Goal: Contribute content: Contribute content

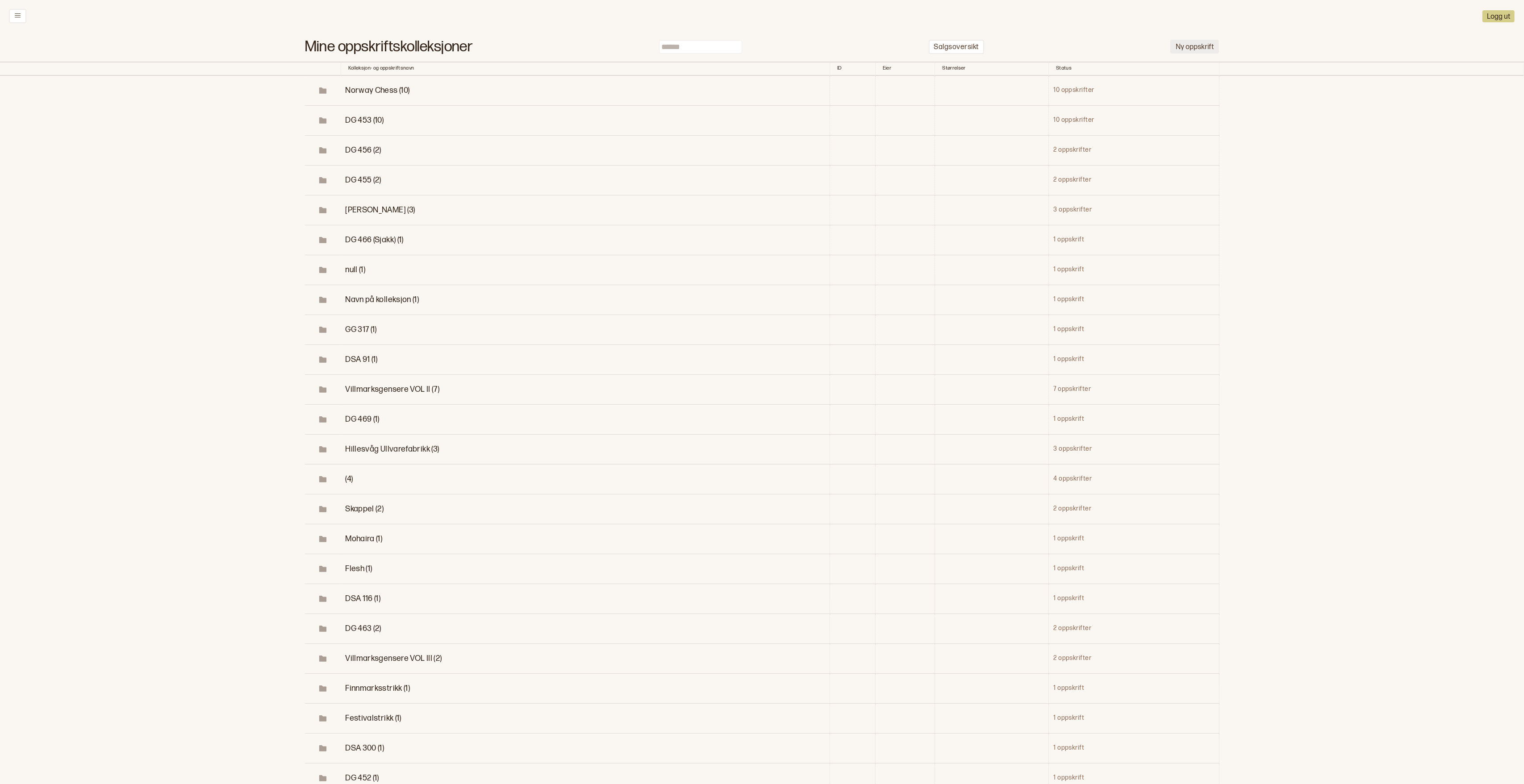
click at [1188, 43] on button "Ny oppskrift" at bounding box center [1194, 46] width 49 height 14
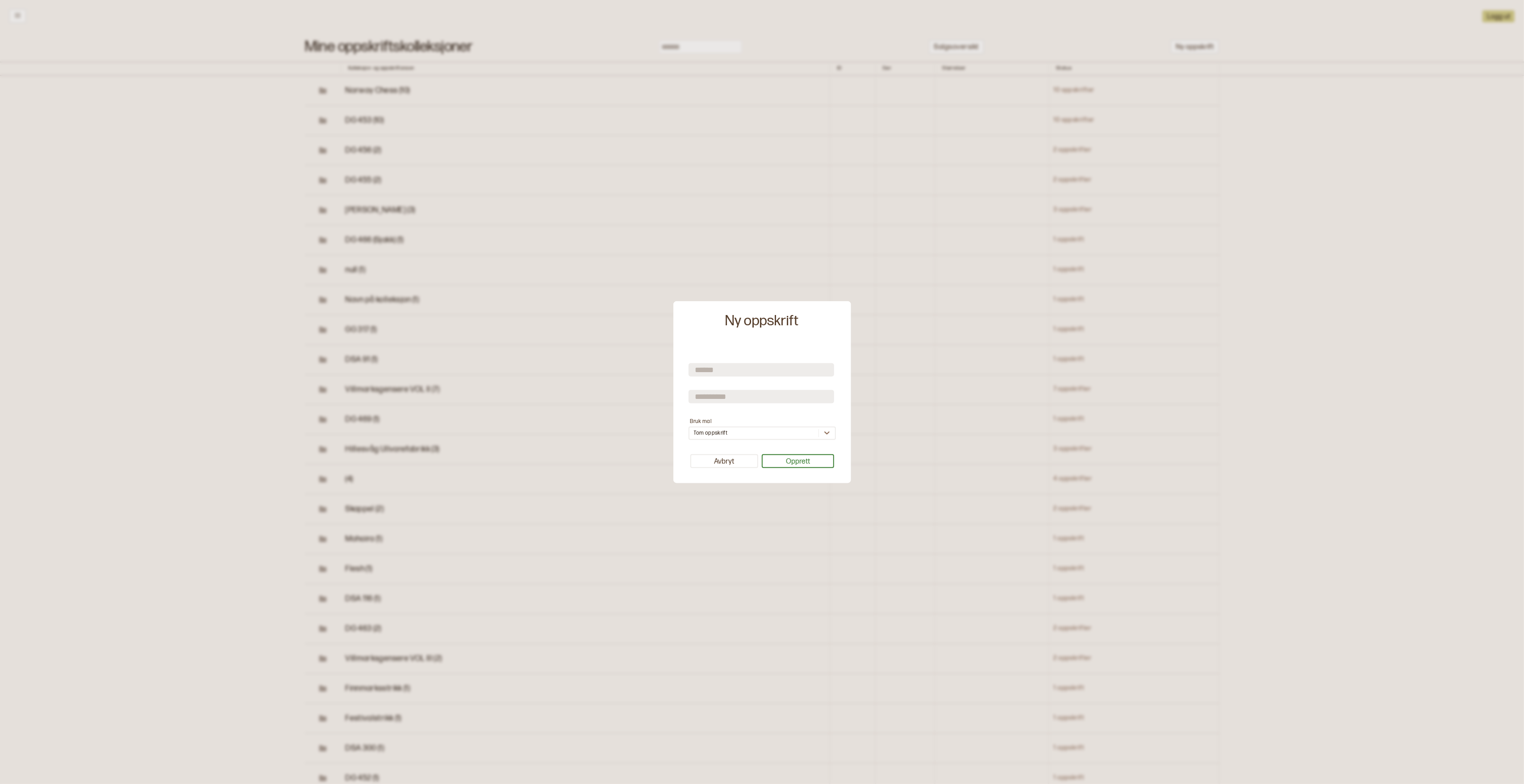
scroll to position [3, 0]
click at [704, 367] on input "text" at bounding box center [761, 370] width 146 height 14
type input "****"
click at [708, 394] on input "text" at bounding box center [761, 397] width 146 height 14
type input "****"
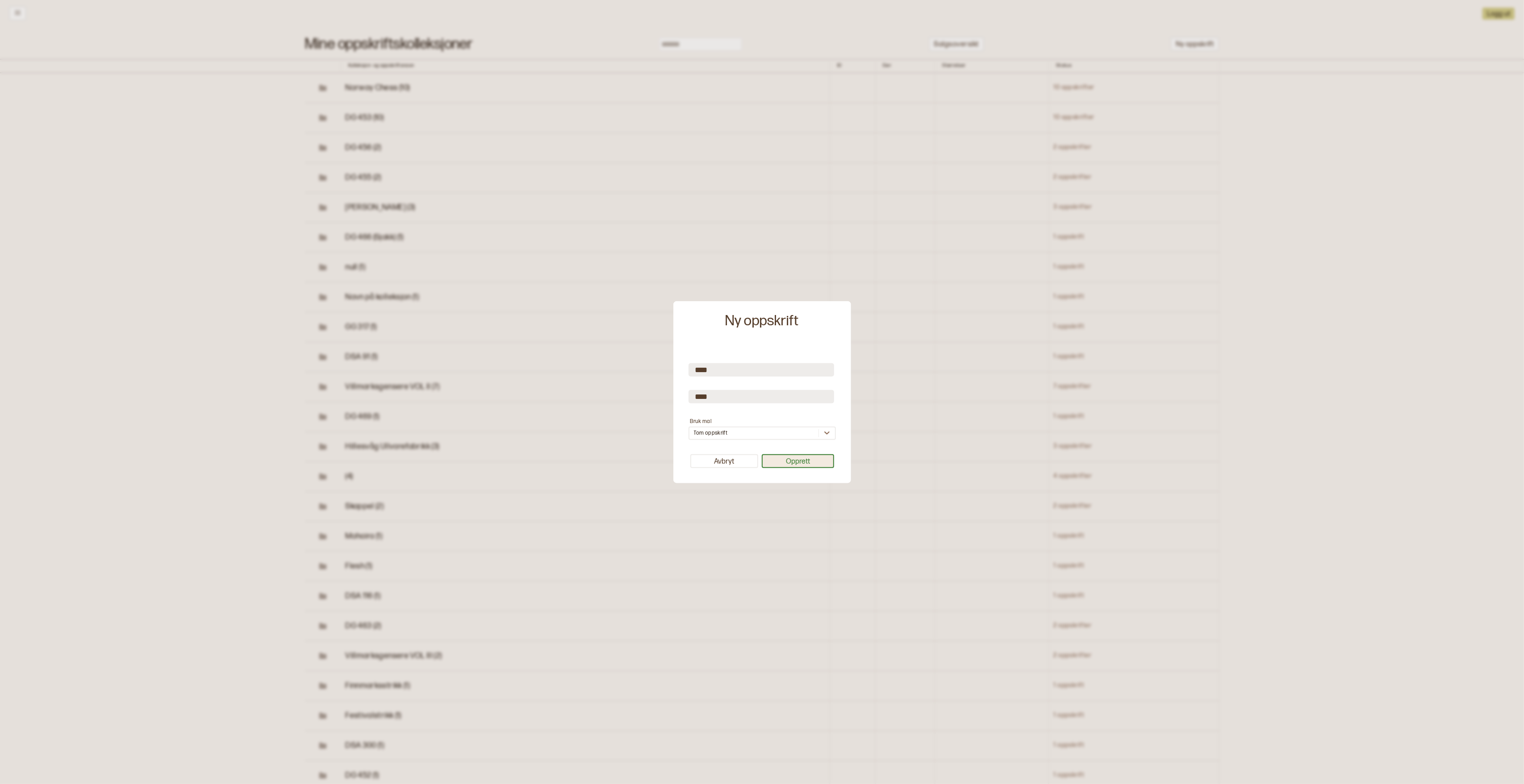
click at [792, 463] on button "Opprett" at bounding box center [798, 461] width 72 height 14
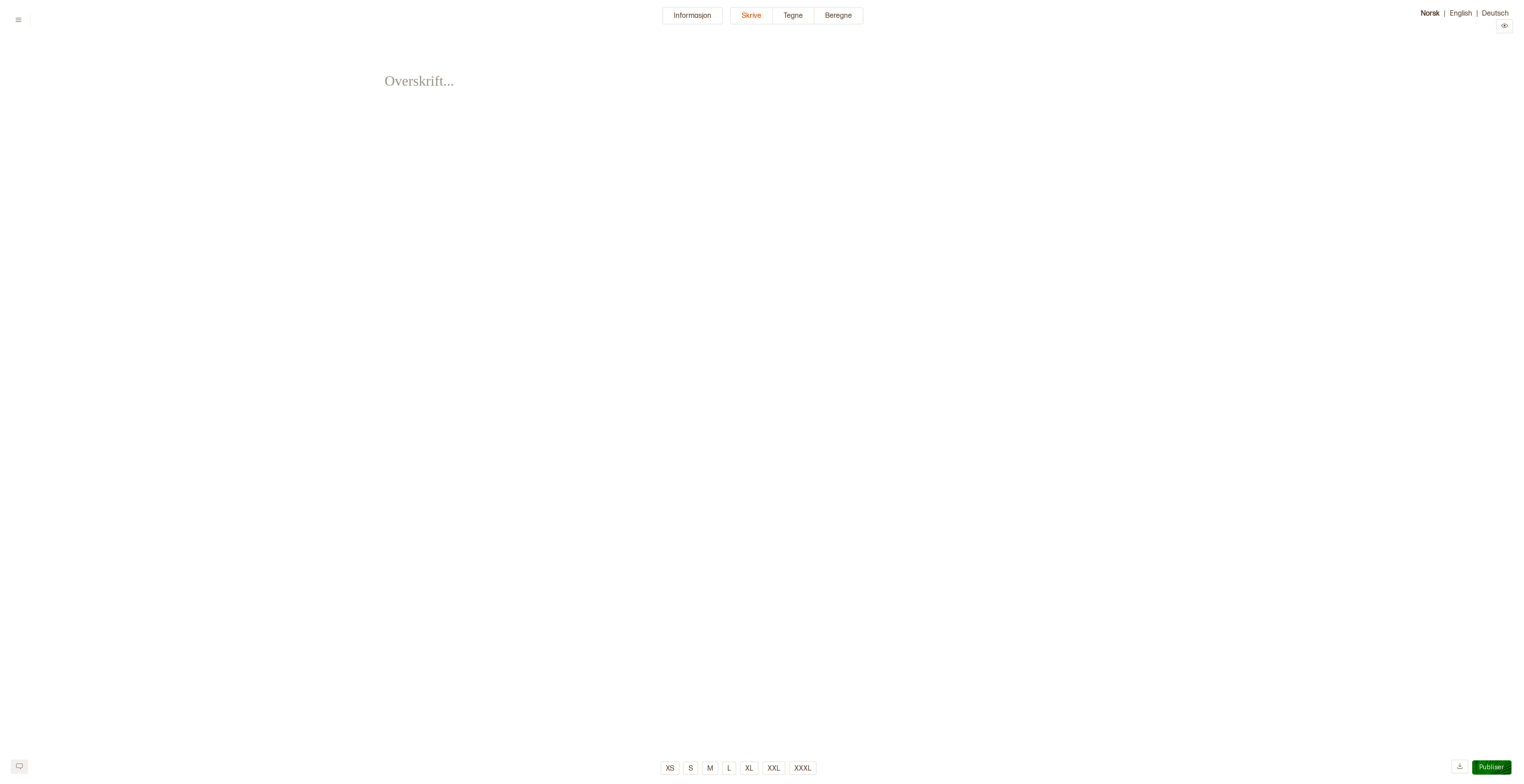
type input "****"
click at [700, 12] on button "Informasjon" at bounding box center [692, 15] width 61 height 17
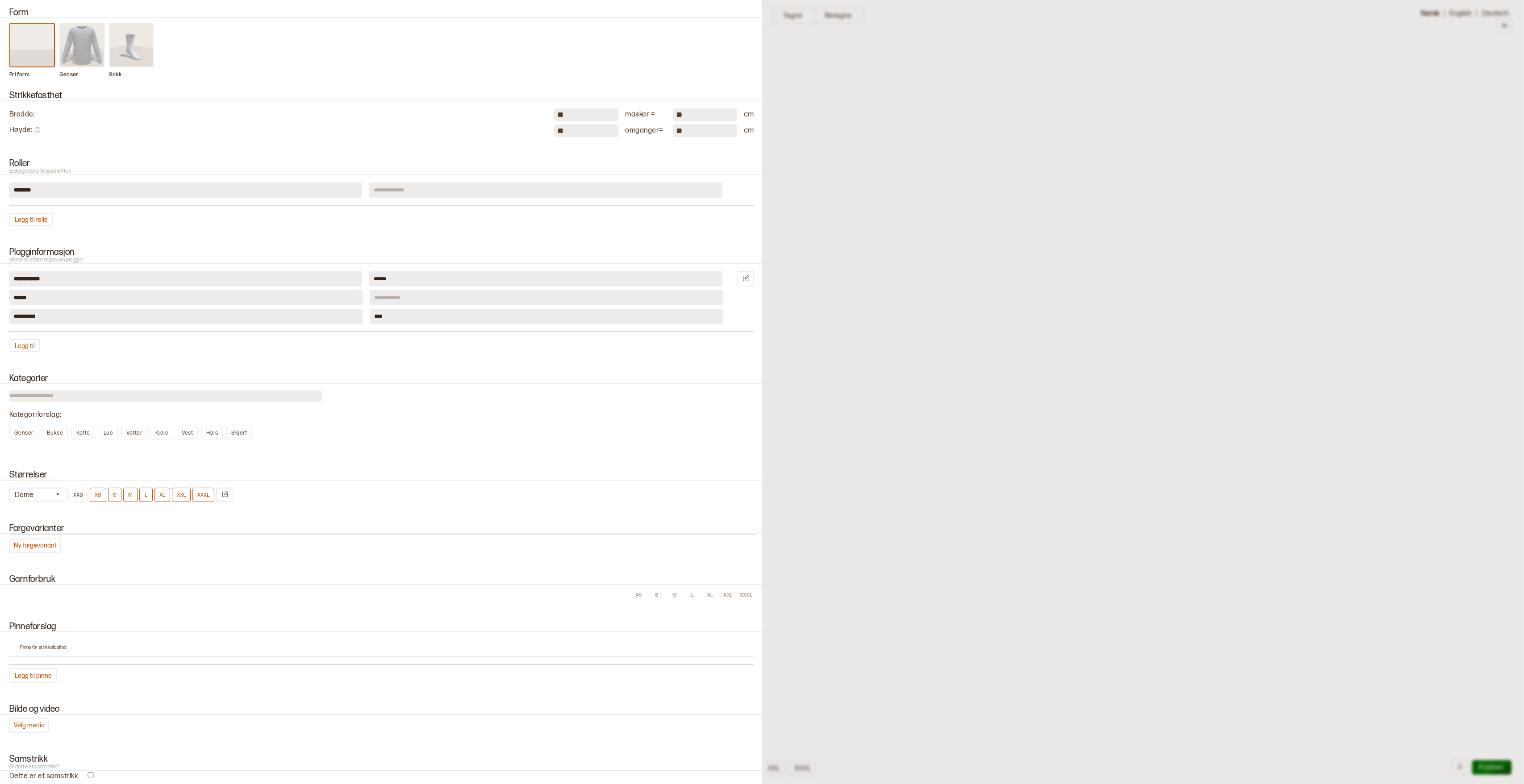
scroll to position [105, 0]
click at [35, 540] on button "Ny fargevariant" at bounding box center [35, 544] width 52 height 14
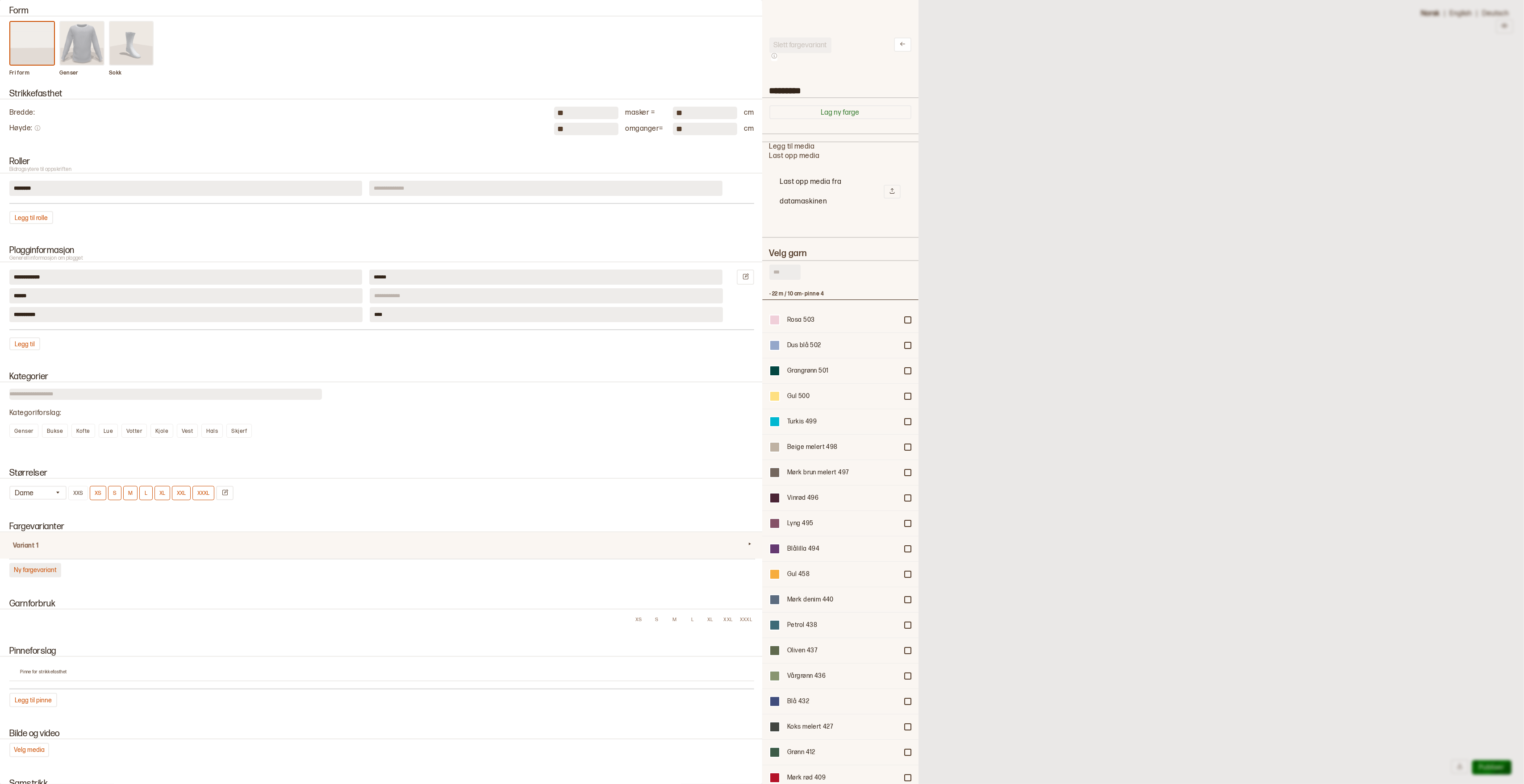
scroll to position [537, 156]
click at [780, 276] on input "text" at bounding box center [784, 273] width 31 height 15
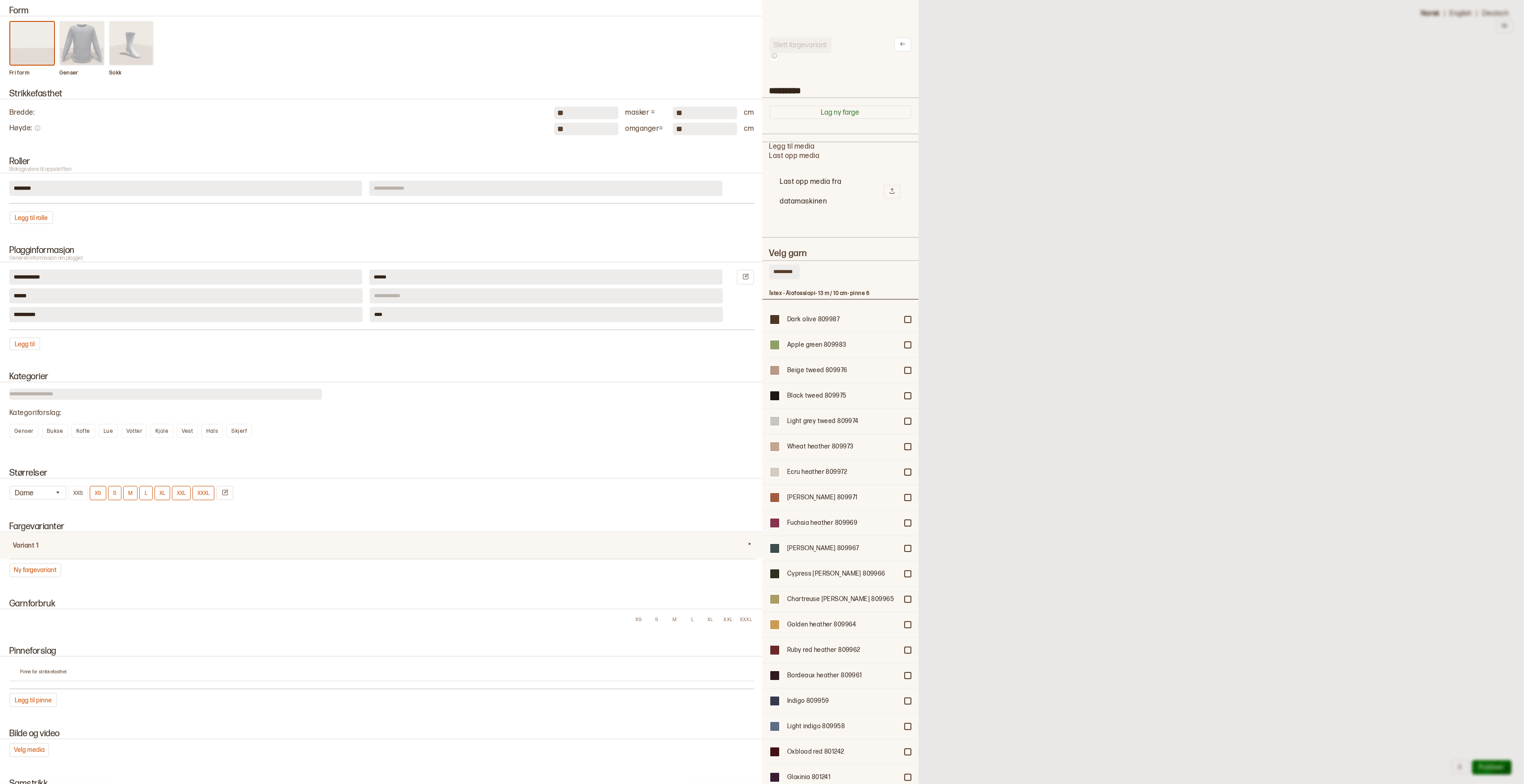
scroll to position [0, 0]
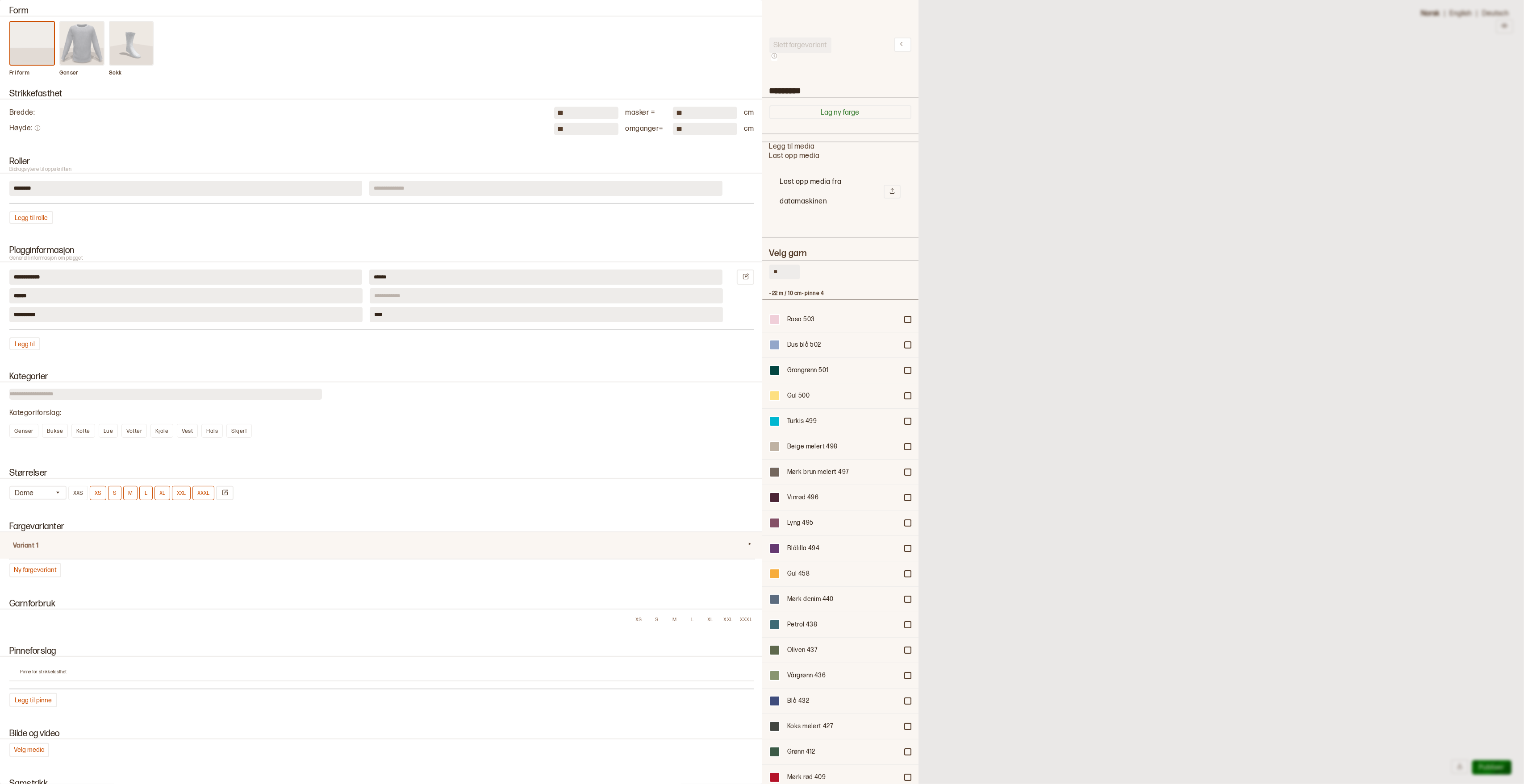
type input "*"
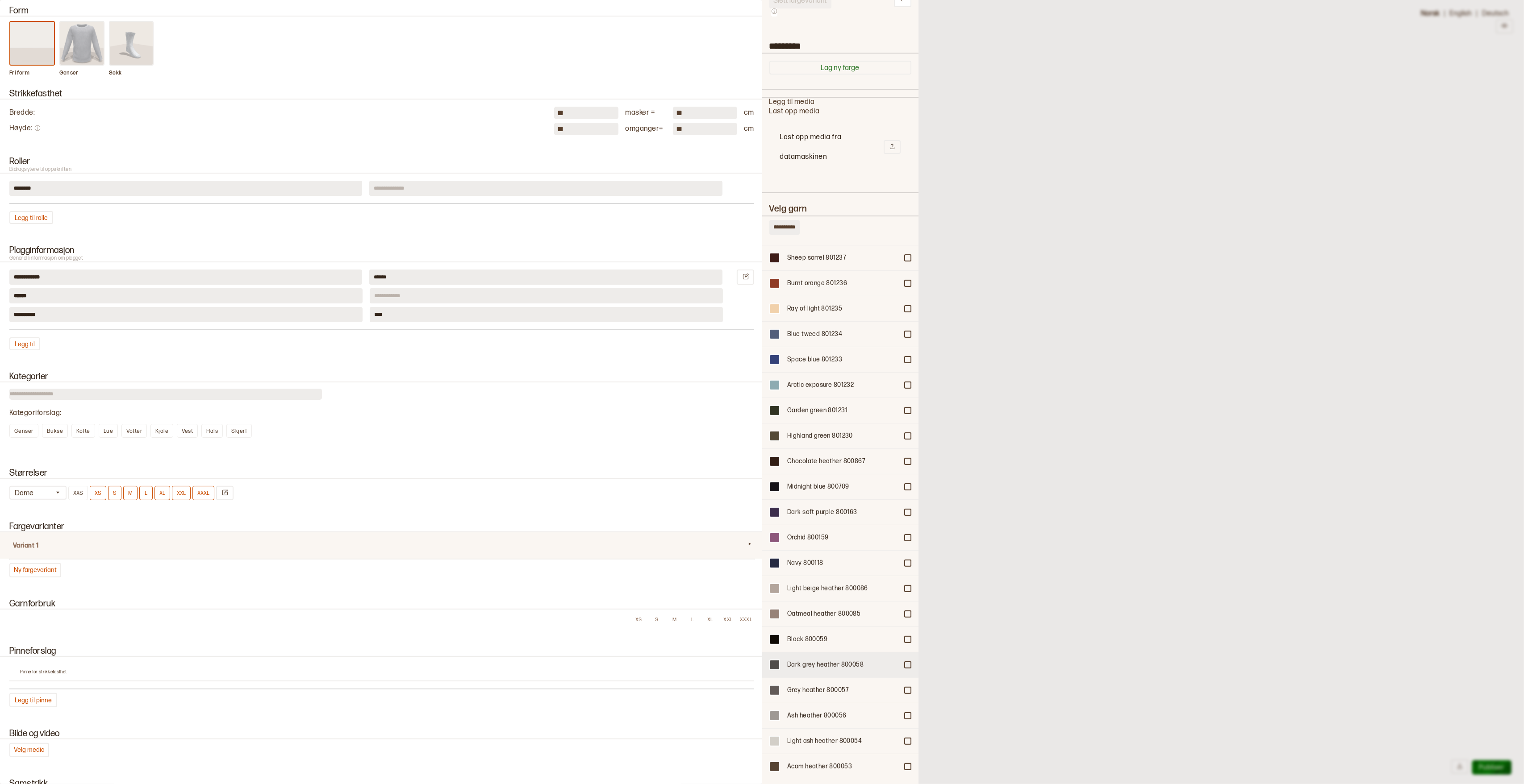
scroll to position [529, 0]
type input "**********"
click at [910, 471] on div "Highland green 801230" at bounding box center [840, 483] width 156 height 25
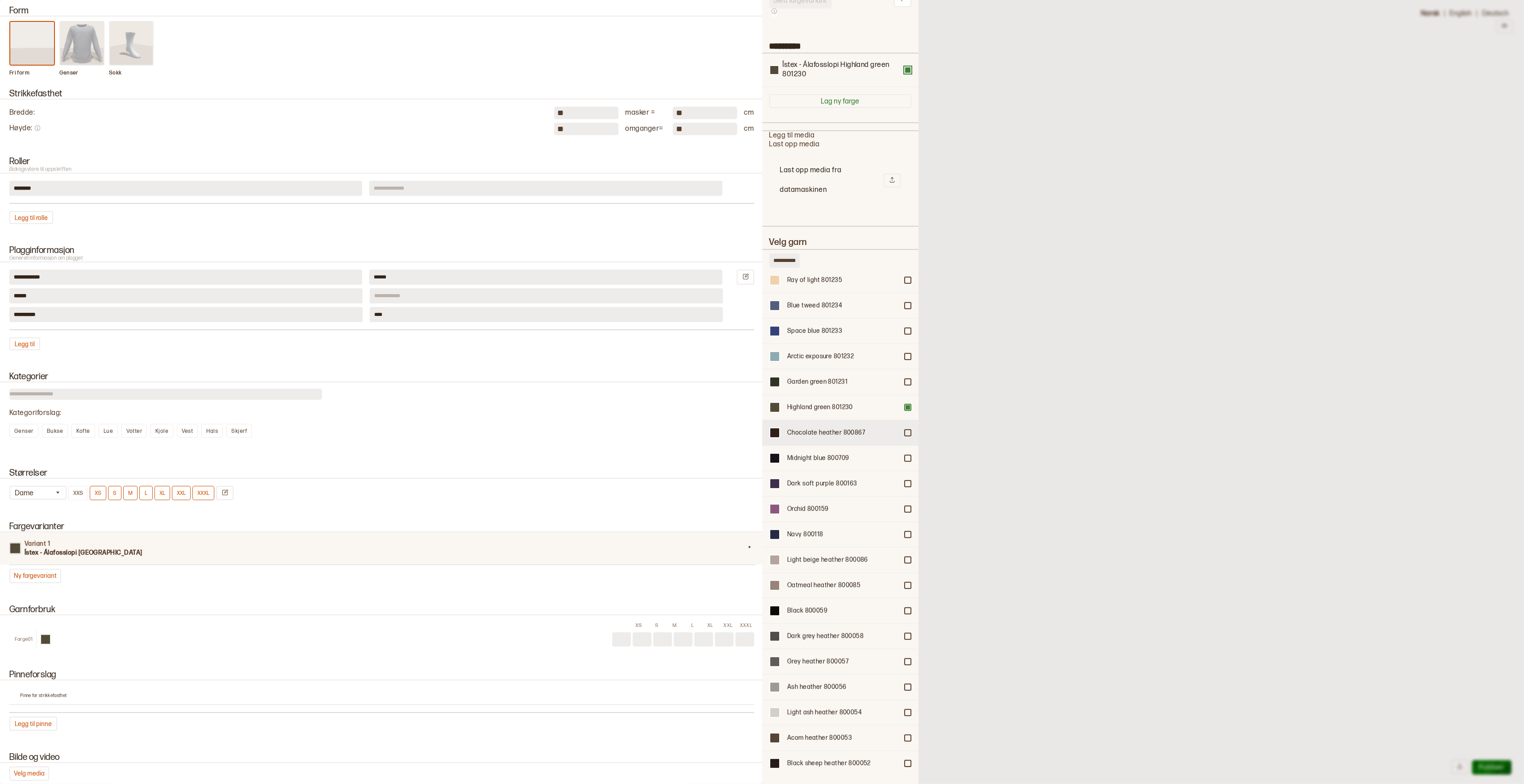
scroll to position [461, 0]
click at [909, 429] on div at bounding box center [908, 432] width 5 height 5
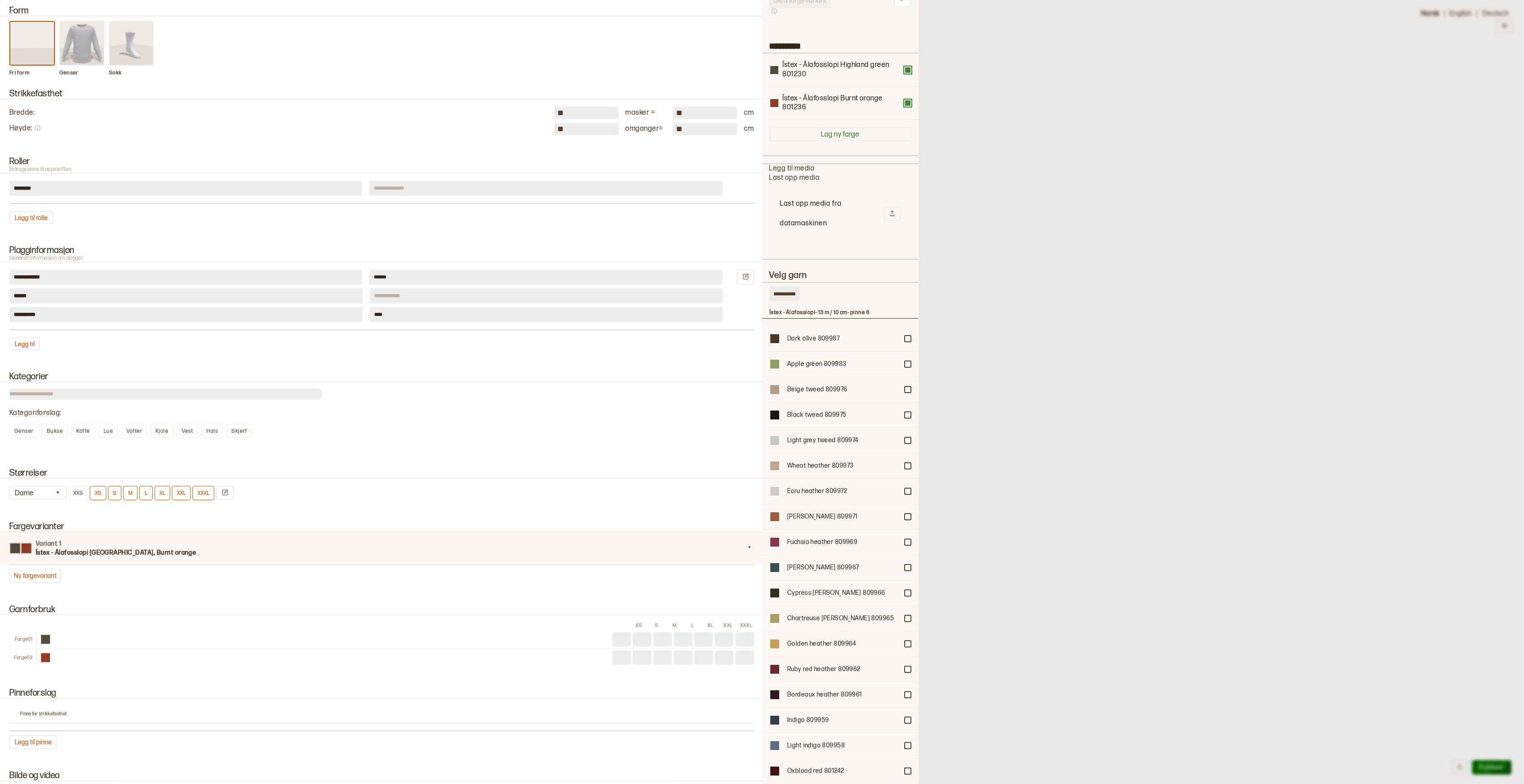
scroll to position [0, 0]
click at [910, 492] on div at bounding box center [908, 494] width 5 height 5
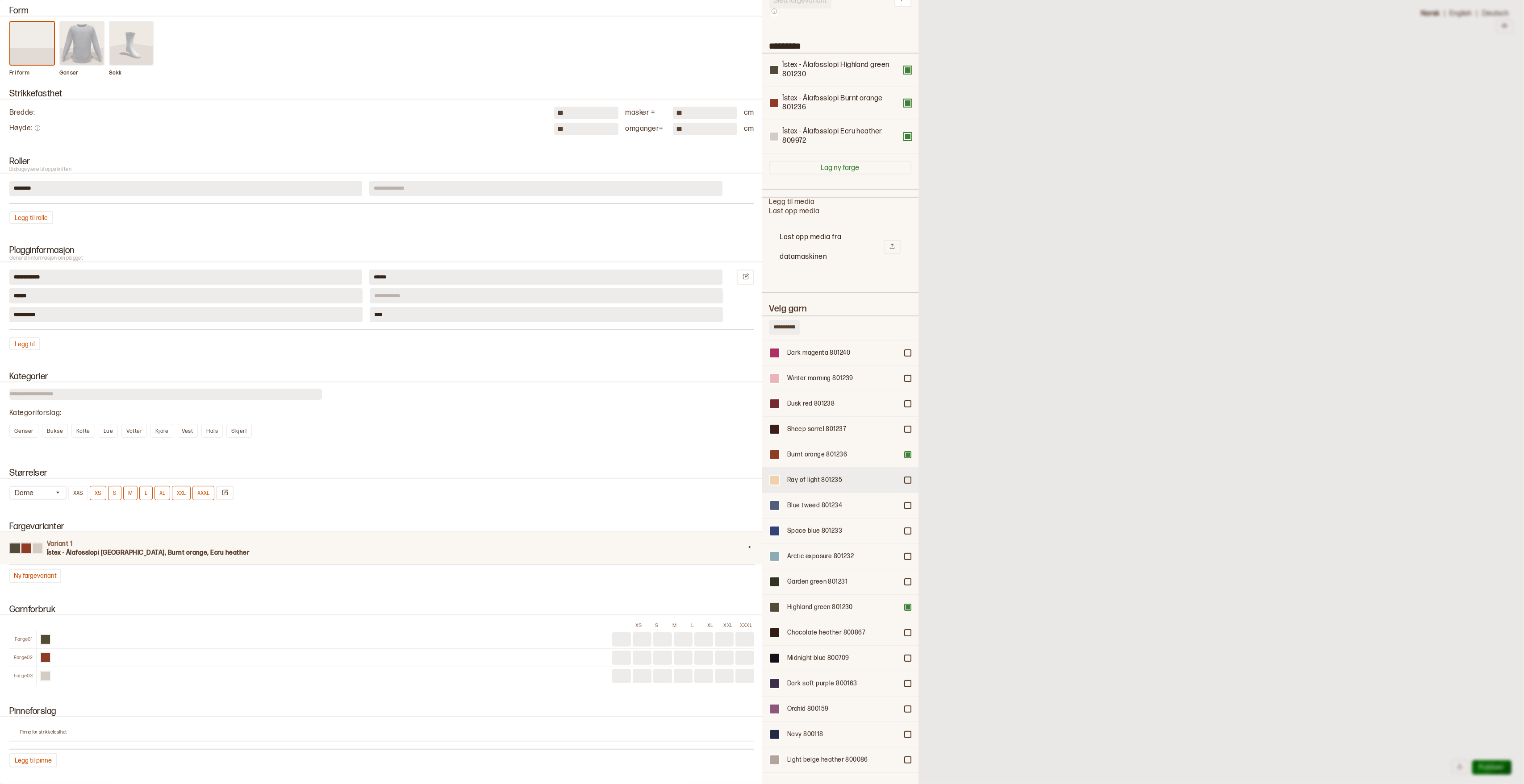
scroll to position [817, 0]
click at [909, 649] on div at bounding box center [908, 652] width 5 height 5
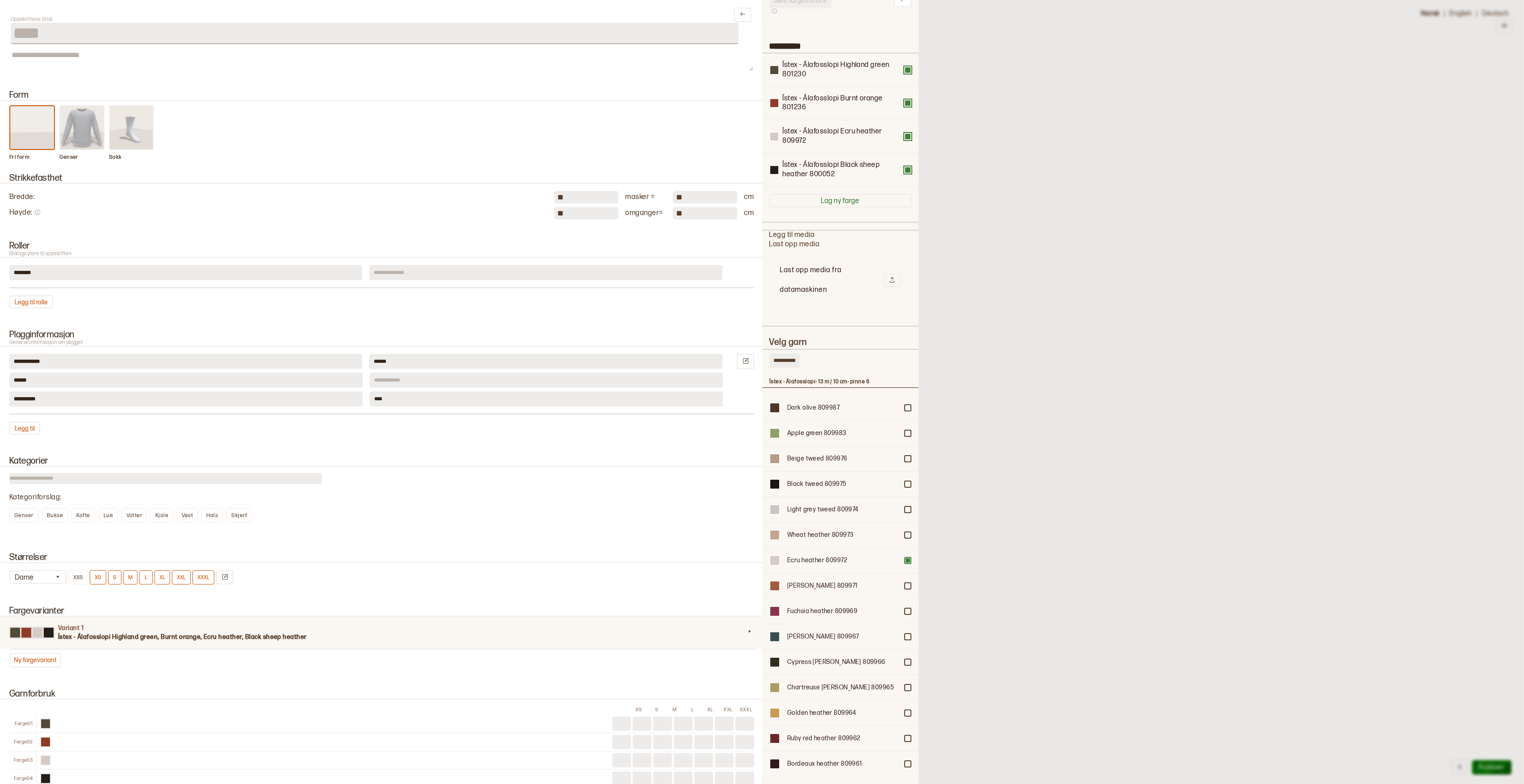
scroll to position [0, 0]
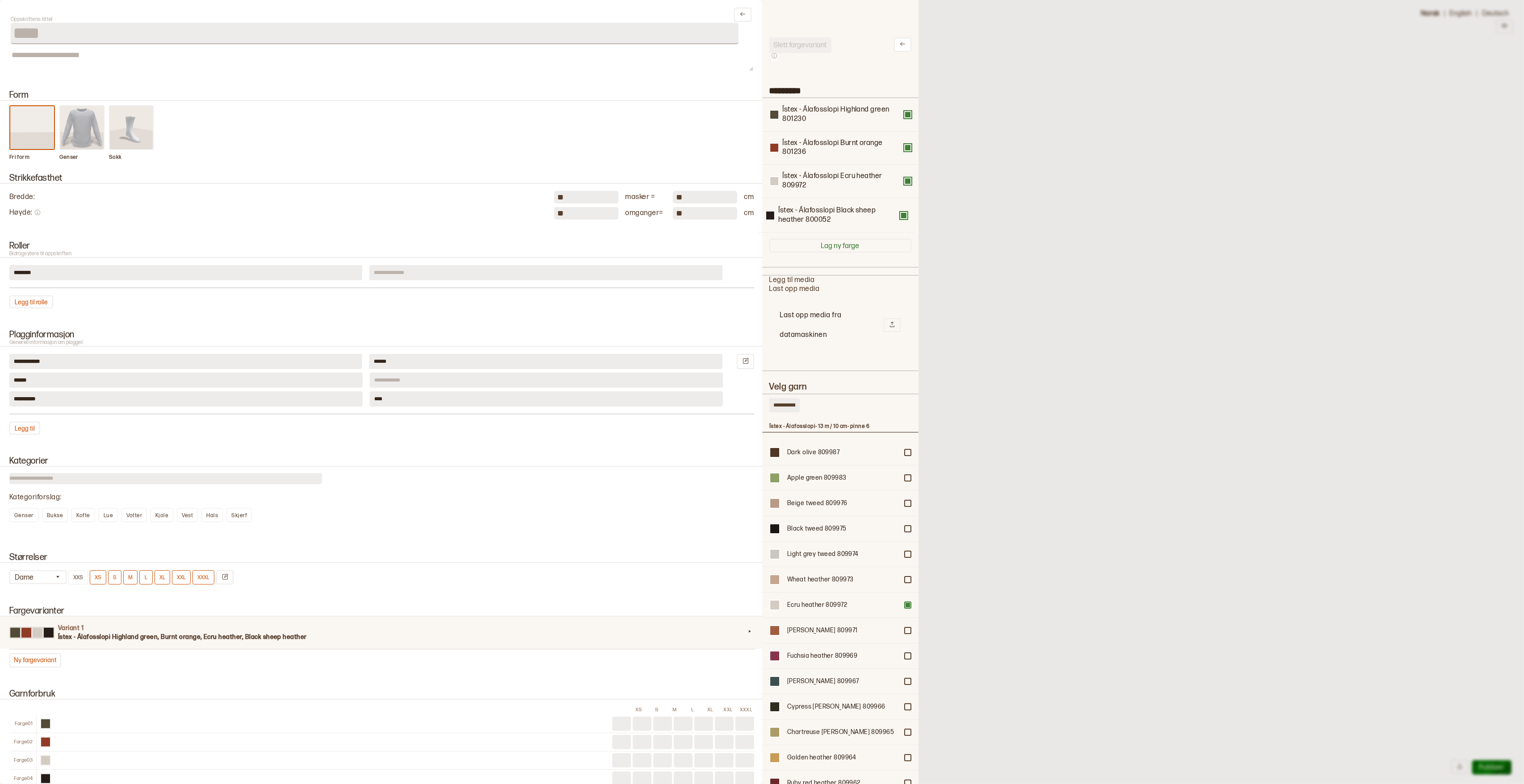
click at [824, 213] on div "Ístex - Álafosslopi Highland green 801230 Ístex - Álafosslopi Burnt orange 8012…" at bounding box center [840, 165] width 142 height 134
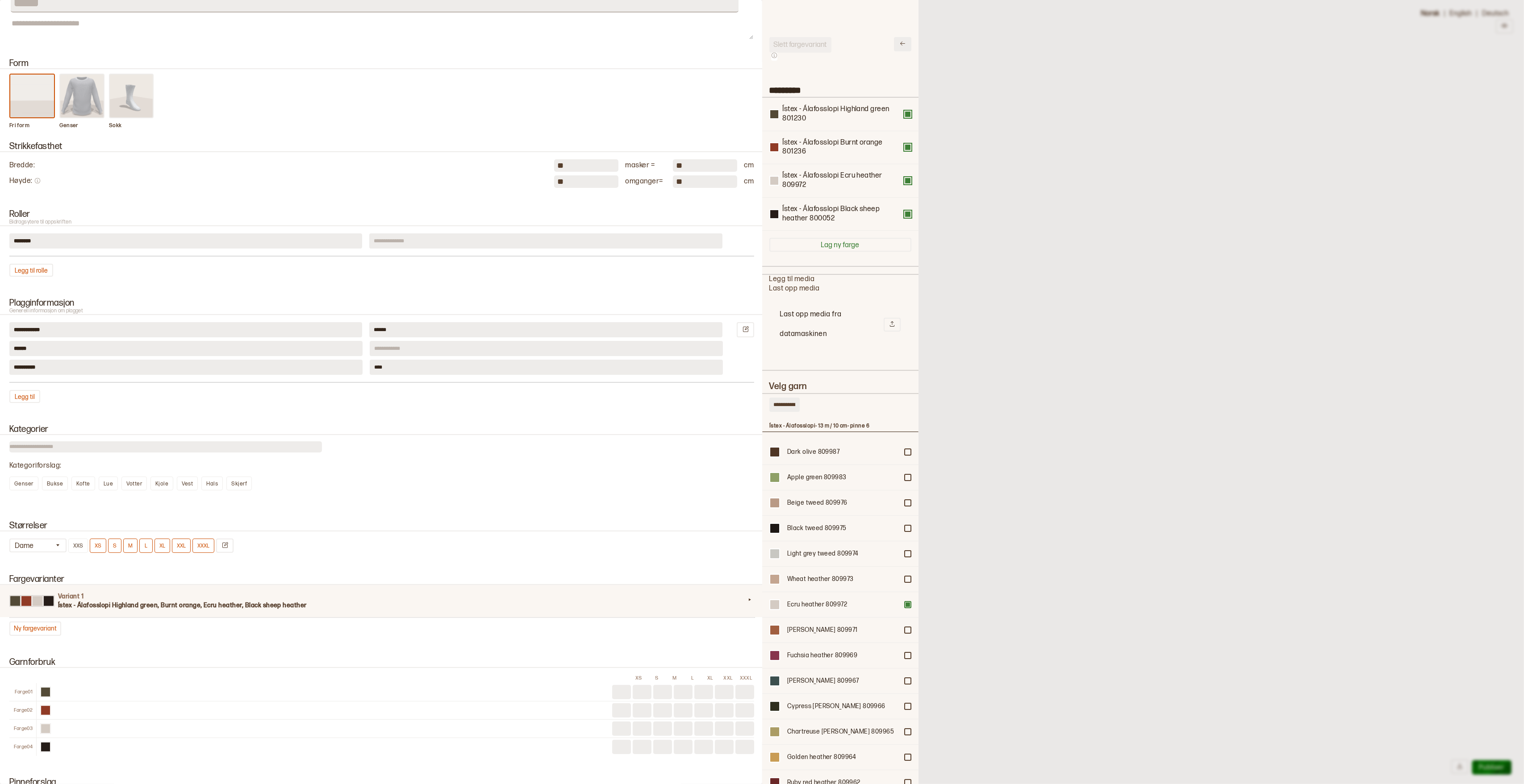
click at [900, 43] on icon at bounding box center [902, 43] width 7 height 7
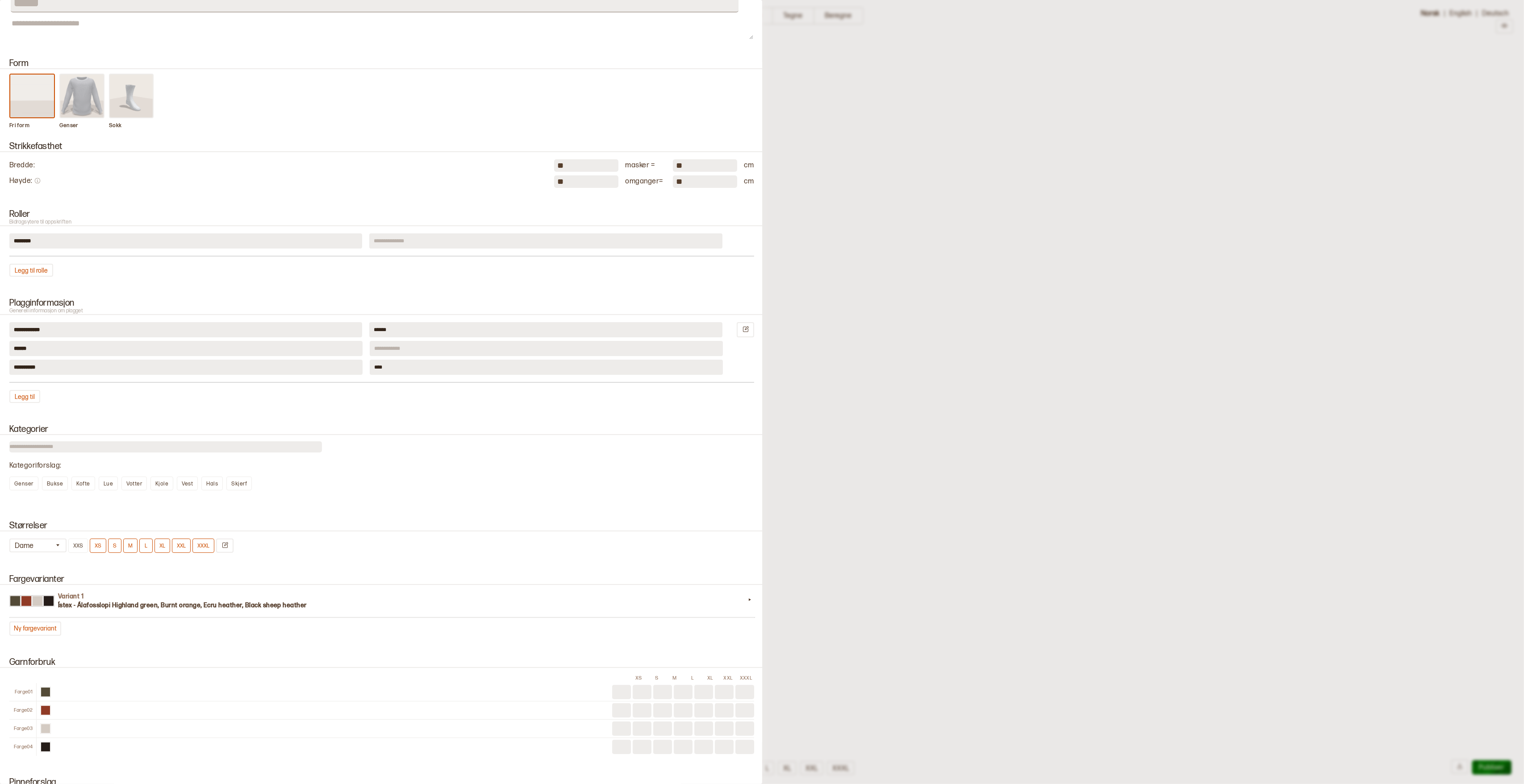
drag, startPoint x: 915, startPoint y: 150, endPoint x: 909, endPoint y: 150, distance: 6.0
click at [915, 150] on div at bounding box center [762, 392] width 1524 height 784
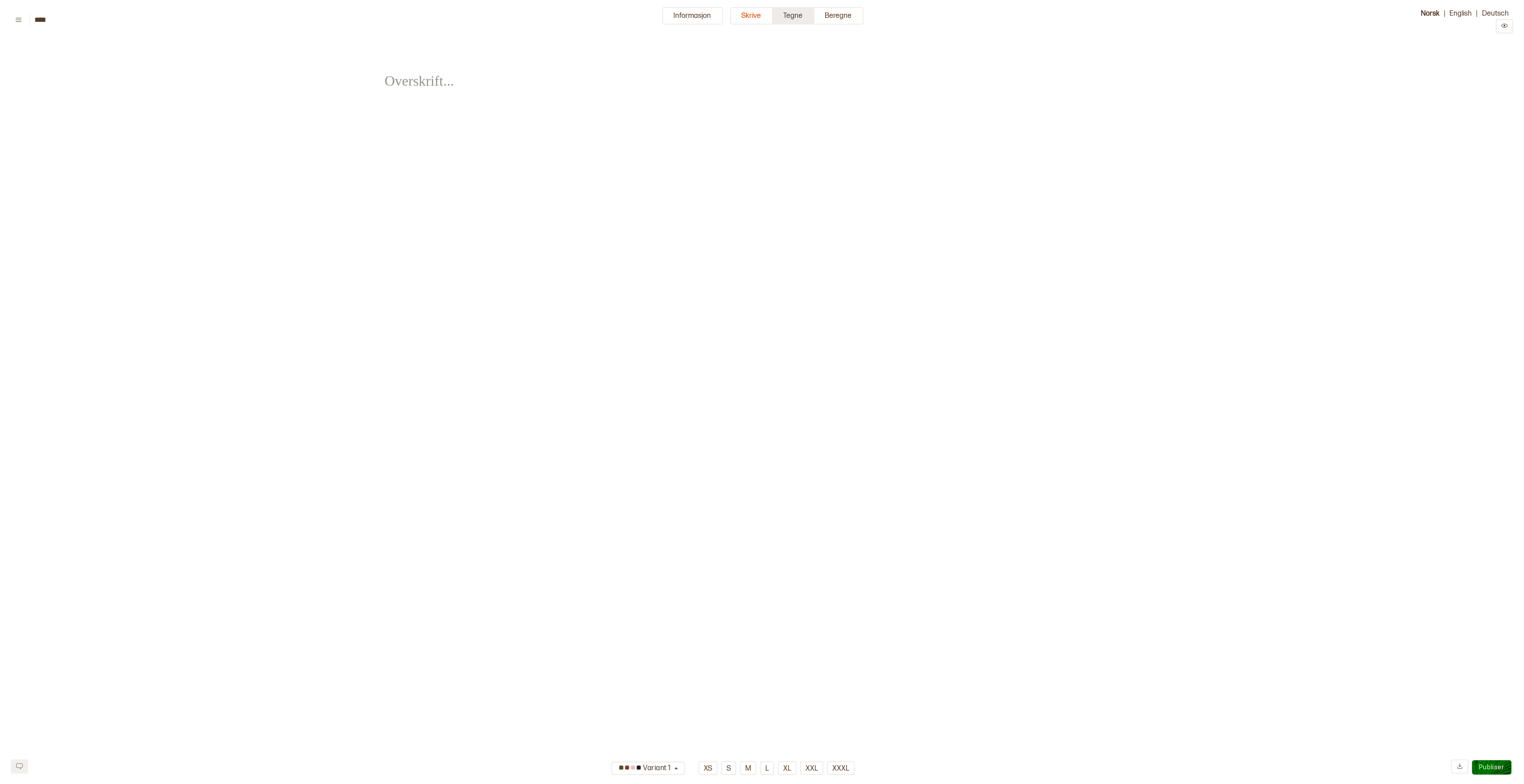
click at [791, 21] on button "Tegne" at bounding box center [793, 15] width 41 height 17
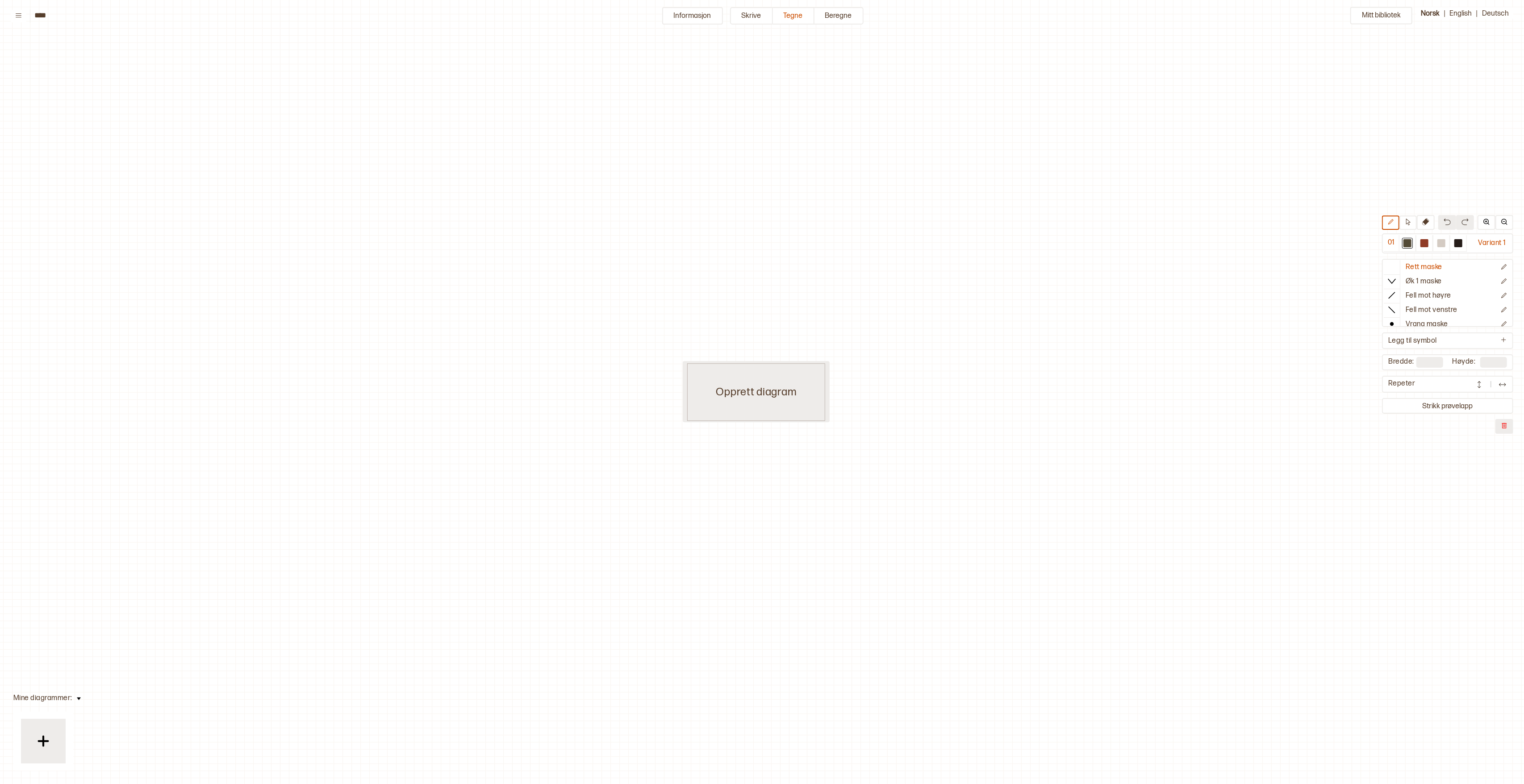
scroll to position [1, 7]
click at [753, 394] on div "Opprett diagram" at bounding box center [756, 391] width 138 height 57
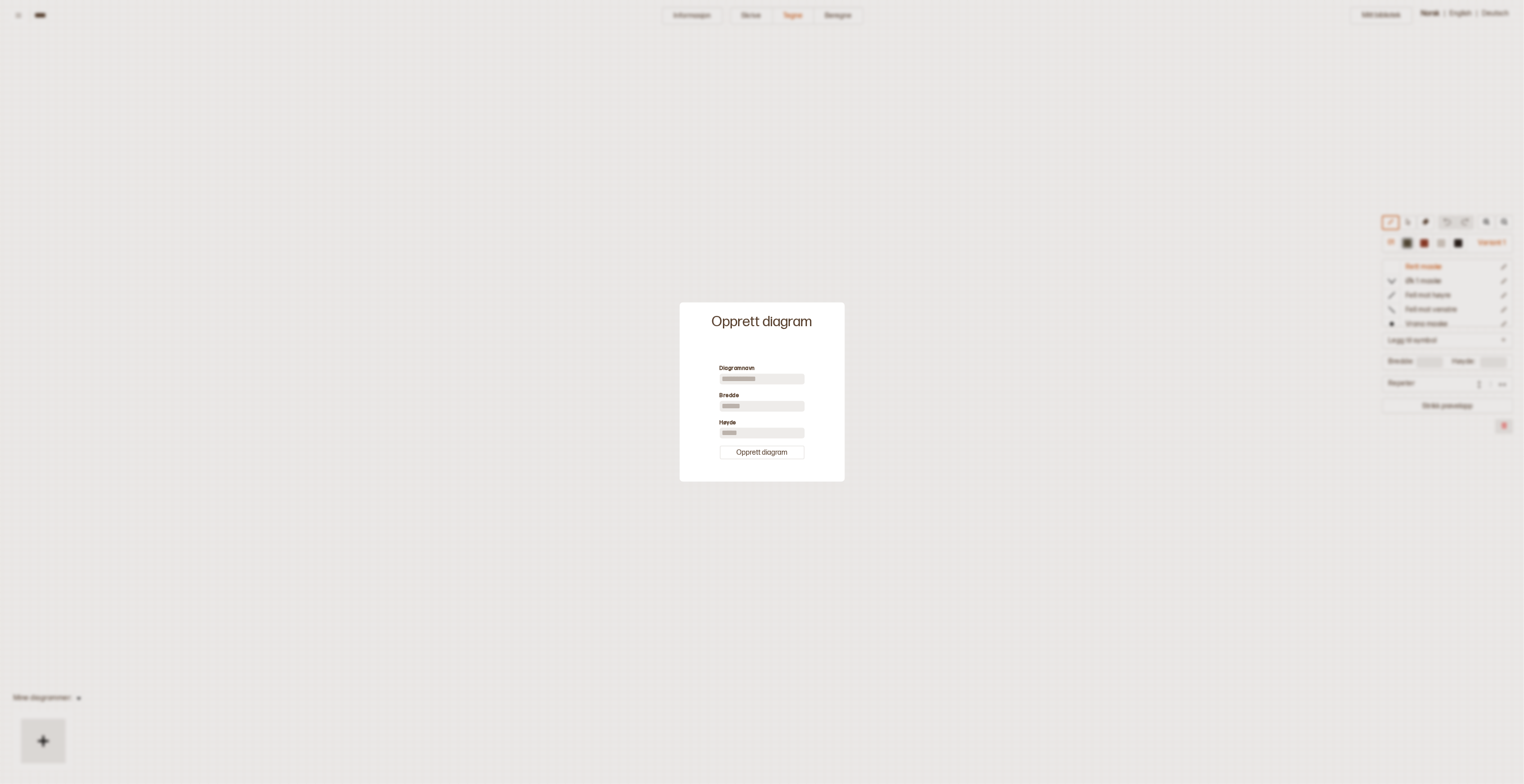
click at [745, 379] on input at bounding box center [762, 379] width 85 height 11
click at [808, 173] on div at bounding box center [762, 392] width 1524 height 784
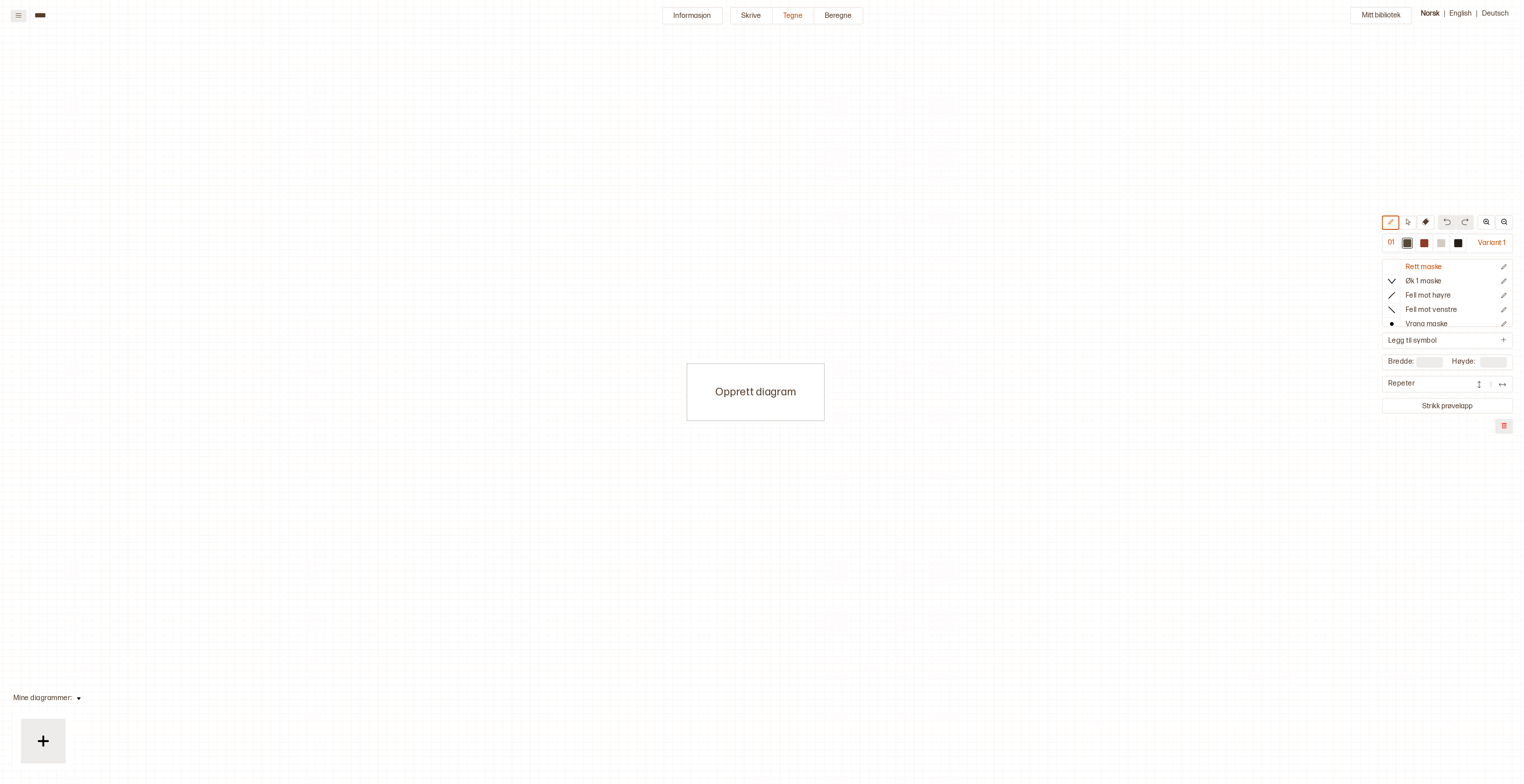
click at [19, 19] on button at bounding box center [18, 16] width 15 height 12
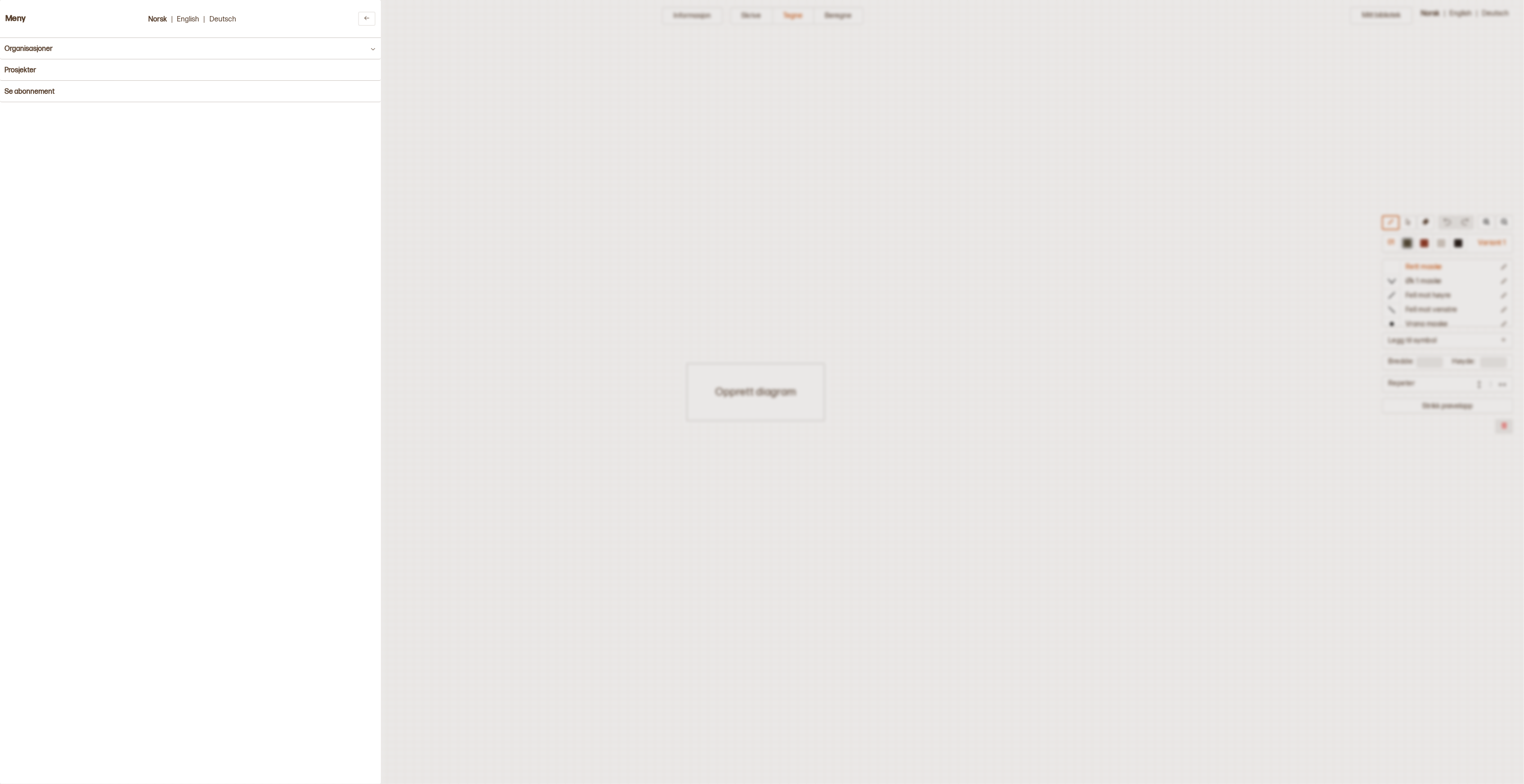
click at [1312, 61] on div at bounding box center [762, 392] width 1524 height 784
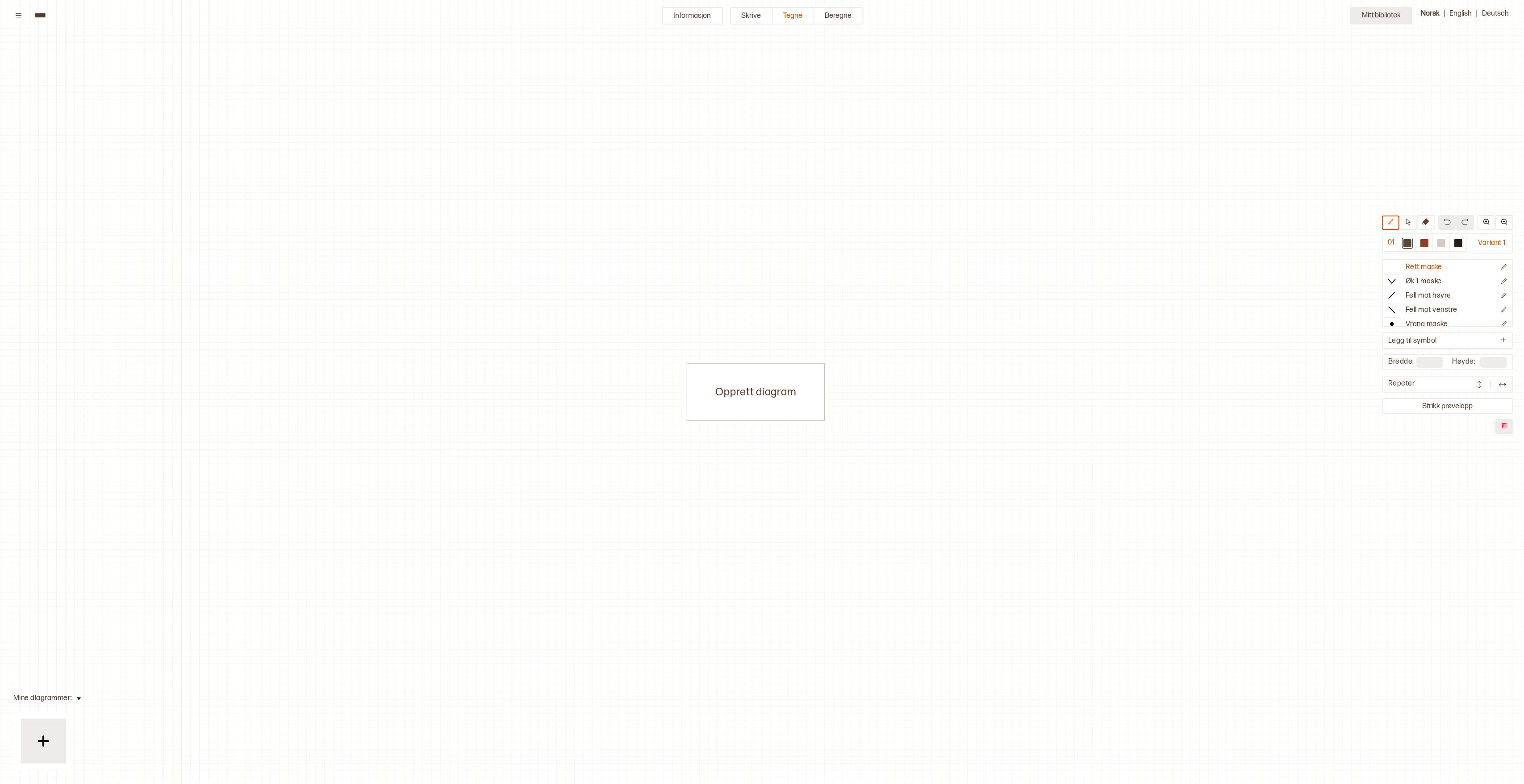
click at [1383, 19] on button "Mitt bibliotek" at bounding box center [1381, 15] width 62 height 17
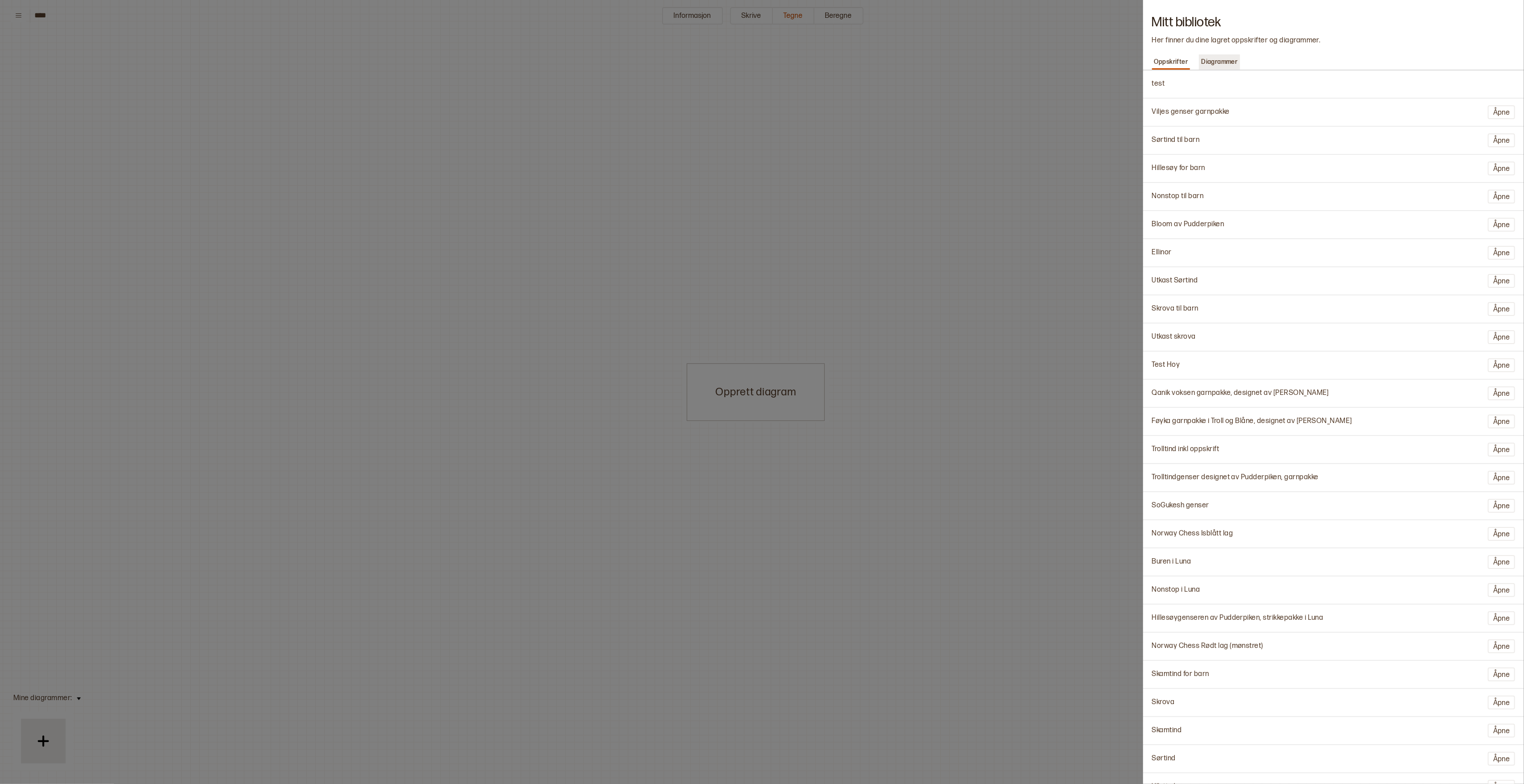
click at [1219, 66] on p "Diagrammer" at bounding box center [1219, 61] width 41 height 12
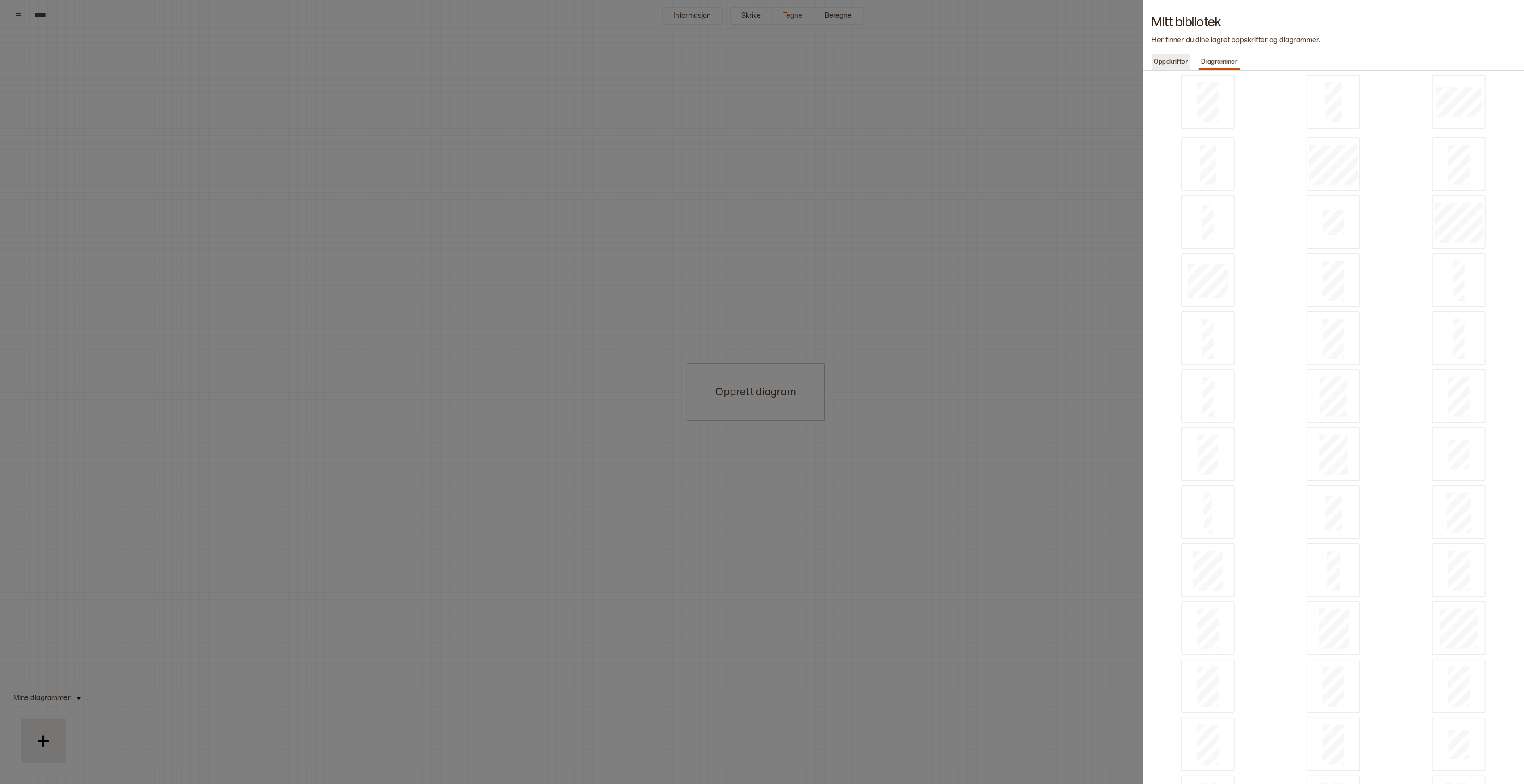
click at [1161, 64] on p "Oppskrifter" at bounding box center [1171, 61] width 38 height 12
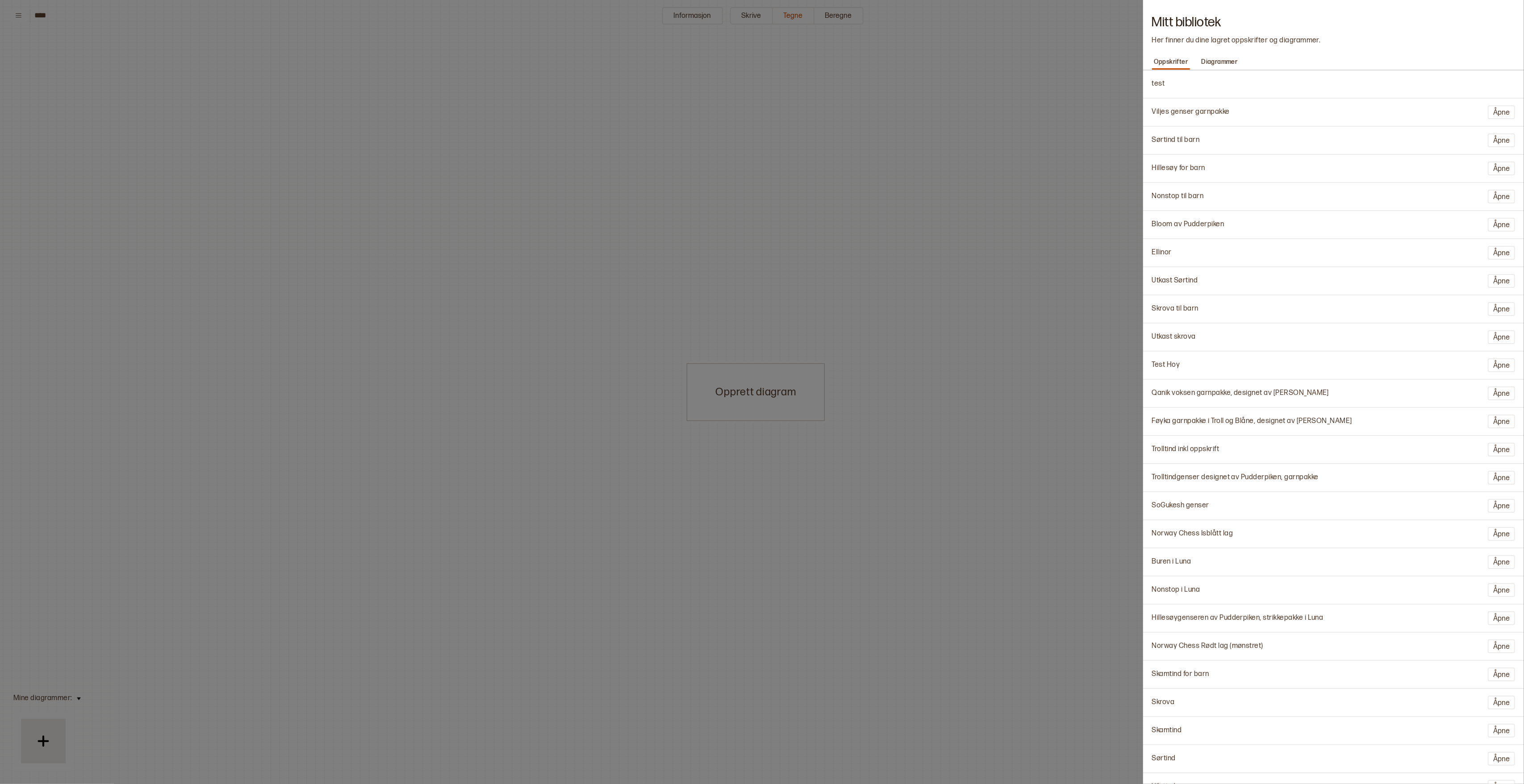
drag, startPoint x: 1256, startPoint y: 623, endPoint x: 1248, endPoint y: 297, distance: 326.1
click at [1257, 565] on div "test Viljes genser garnpakke Åpne Sørtind til barn Åpne Hillesøy for barn Åpne …" at bounding box center [1334, 427] width 381 height 714
click at [1245, 192] on div "Nonstop til barn Åpne" at bounding box center [1334, 196] width 372 height 18
click at [1225, 67] on p "Diagrammer" at bounding box center [1219, 61] width 41 height 12
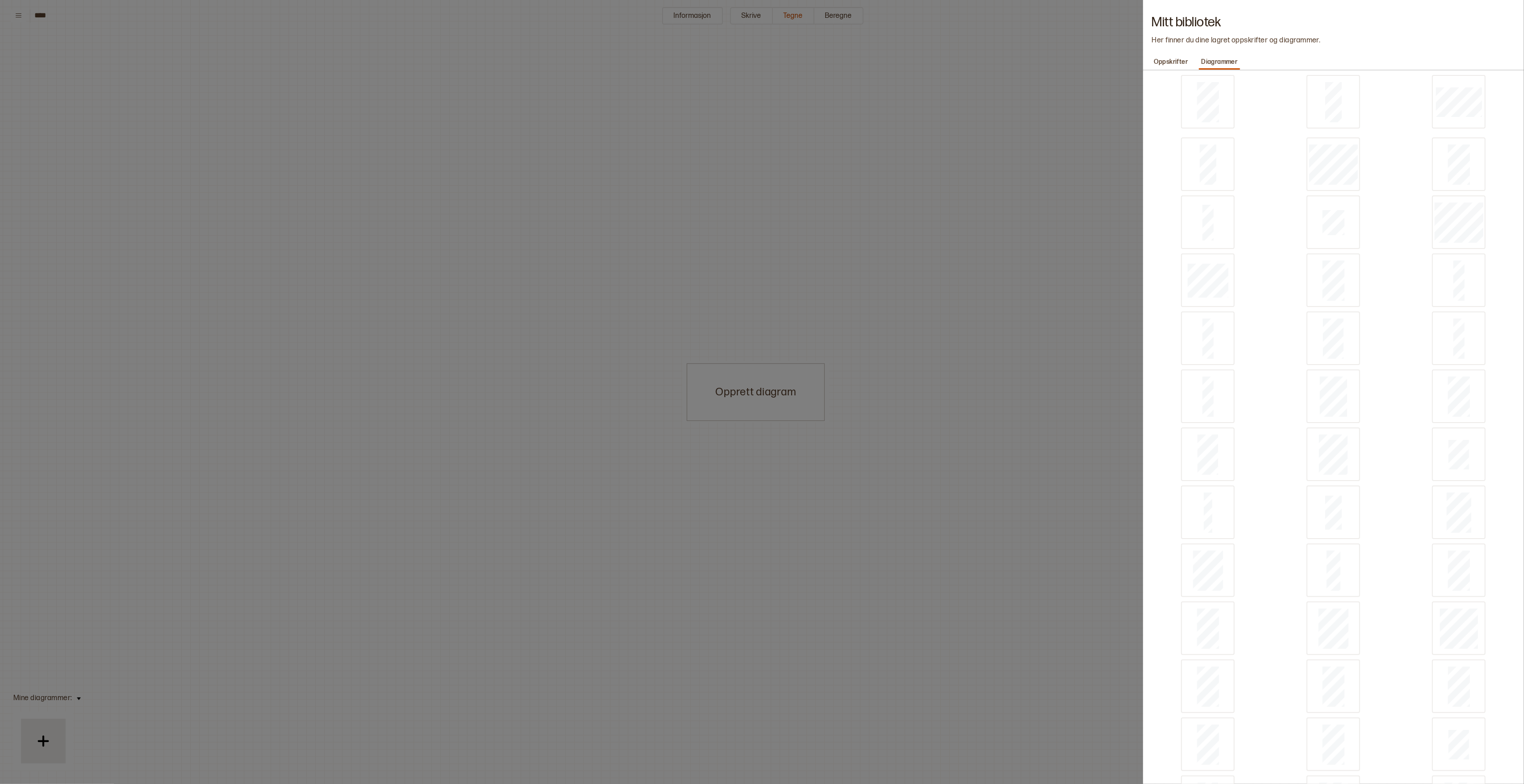
click at [918, 122] on div at bounding box center [762, 392] width 1524 height 784
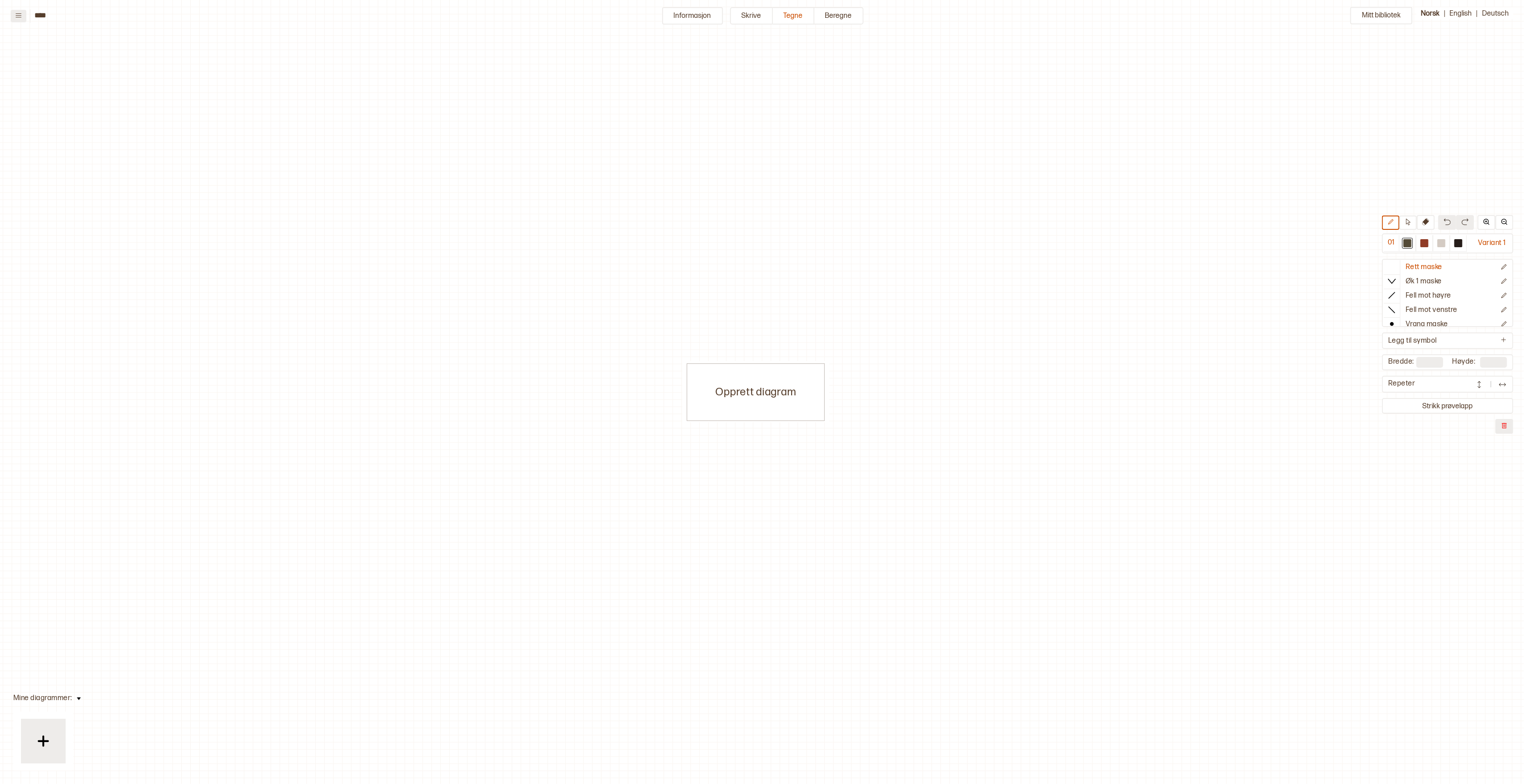
click at [16, 17] on icon at bounding box center [18, 15] width 6 height 4
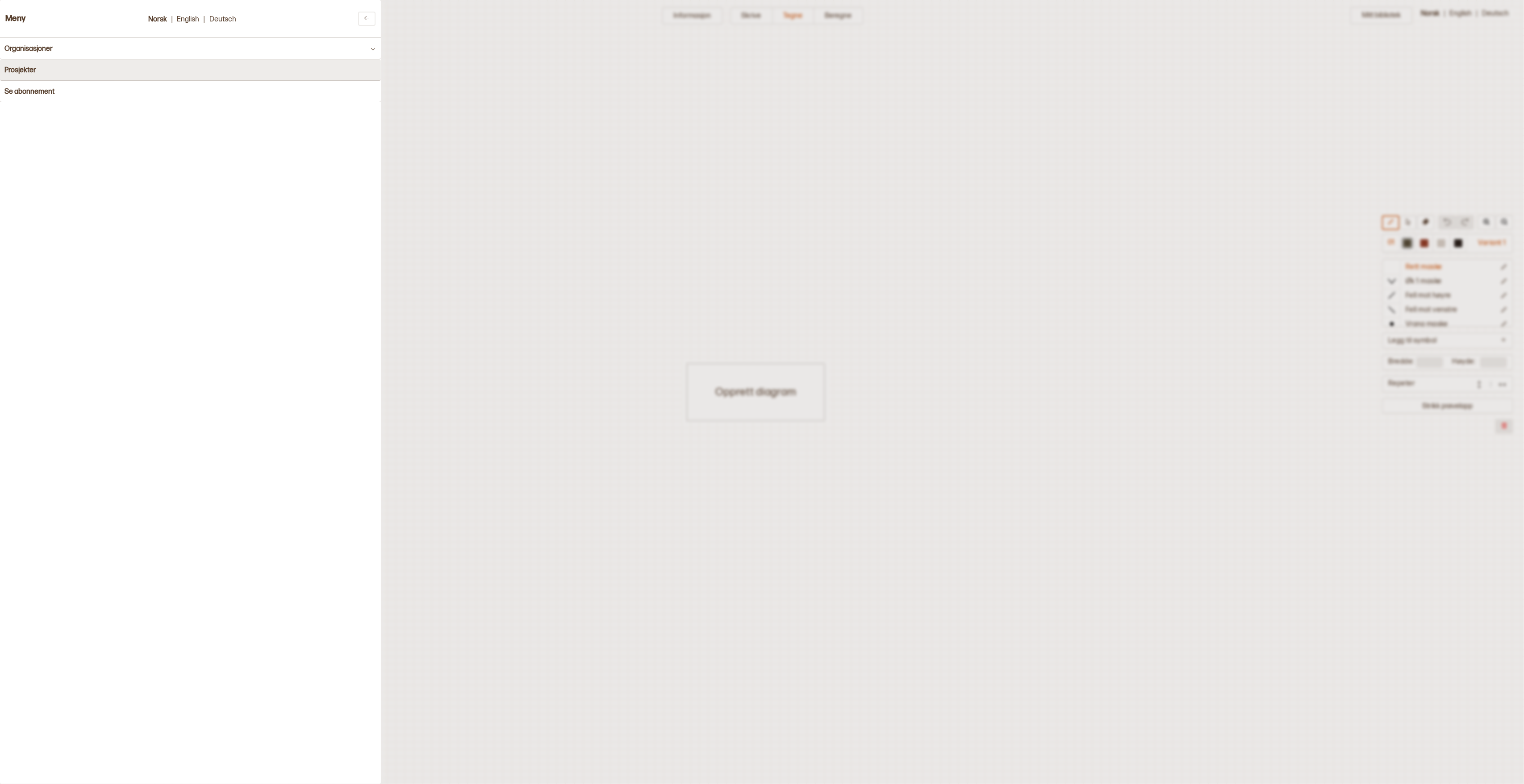
click at [24, 67] on h4 "Prosjekter" at bounding box center [21, 70] width 32 height 8
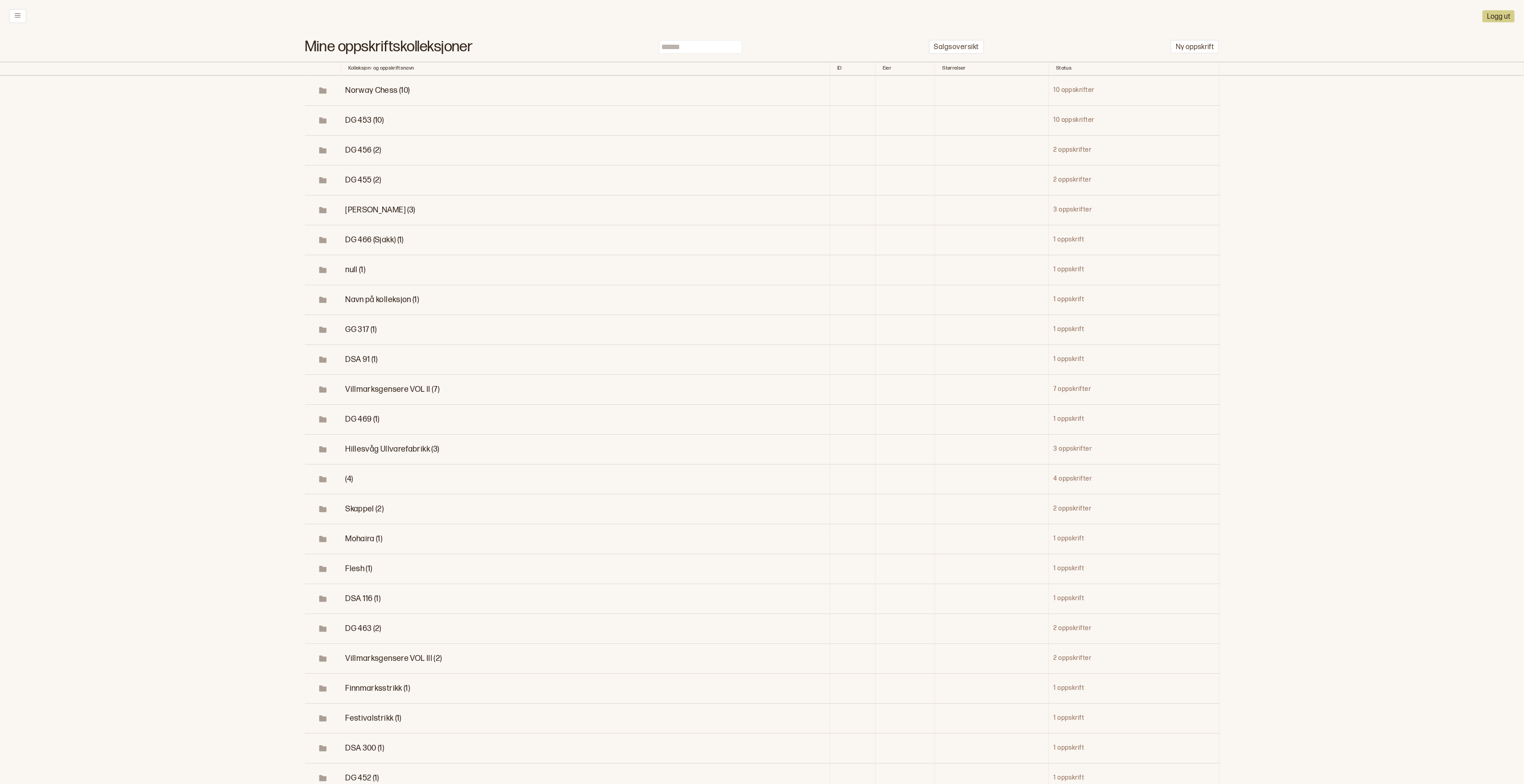
click at [369, 124] on span "DG 453 (10)" at bounding box center [364, 120] width 38 height 9
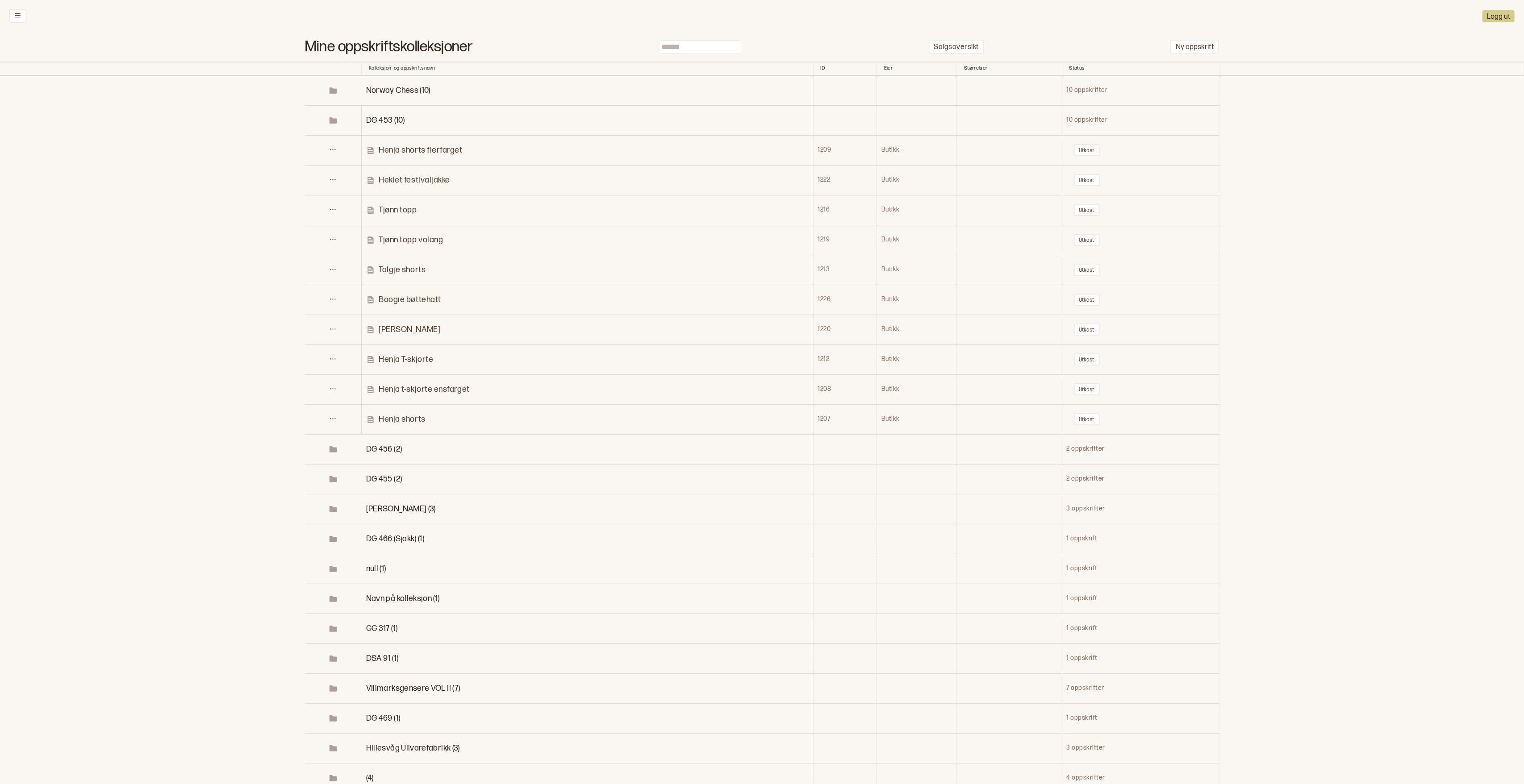
scroll to position [263, 0]
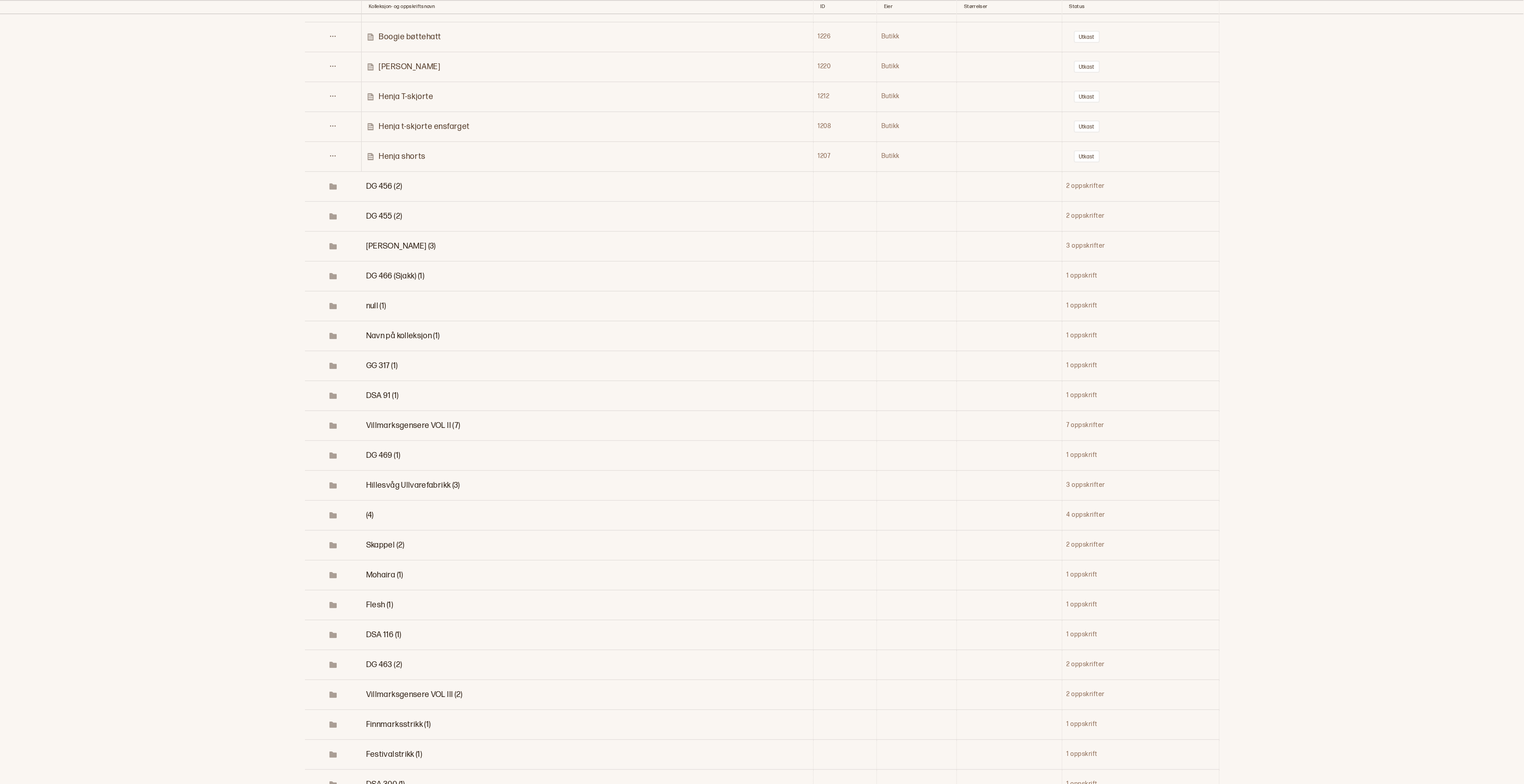
click at [385, 579] on span "Mohaira (1)" at bounding box center [385, 575] width 37 height 9
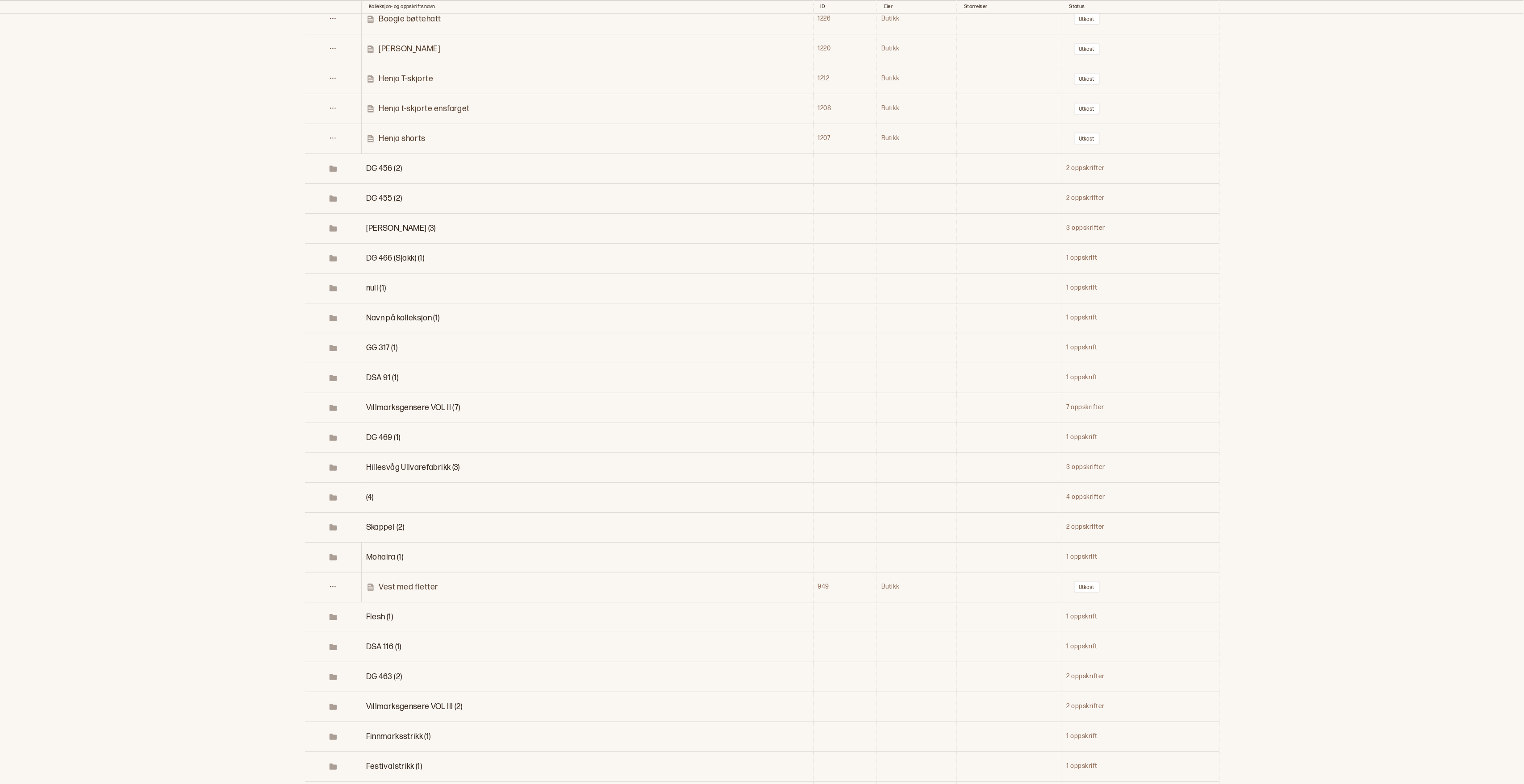
scroll to position [283, 0]
click at [399, 257] on span "DG 466 (Sjakk) (1)" at bounding box center [395, 256] width 58 height 9
click at [421, 282] on p "Norway Chess Raglanjakke" at bounding box center [428, 286] width 99 height 10
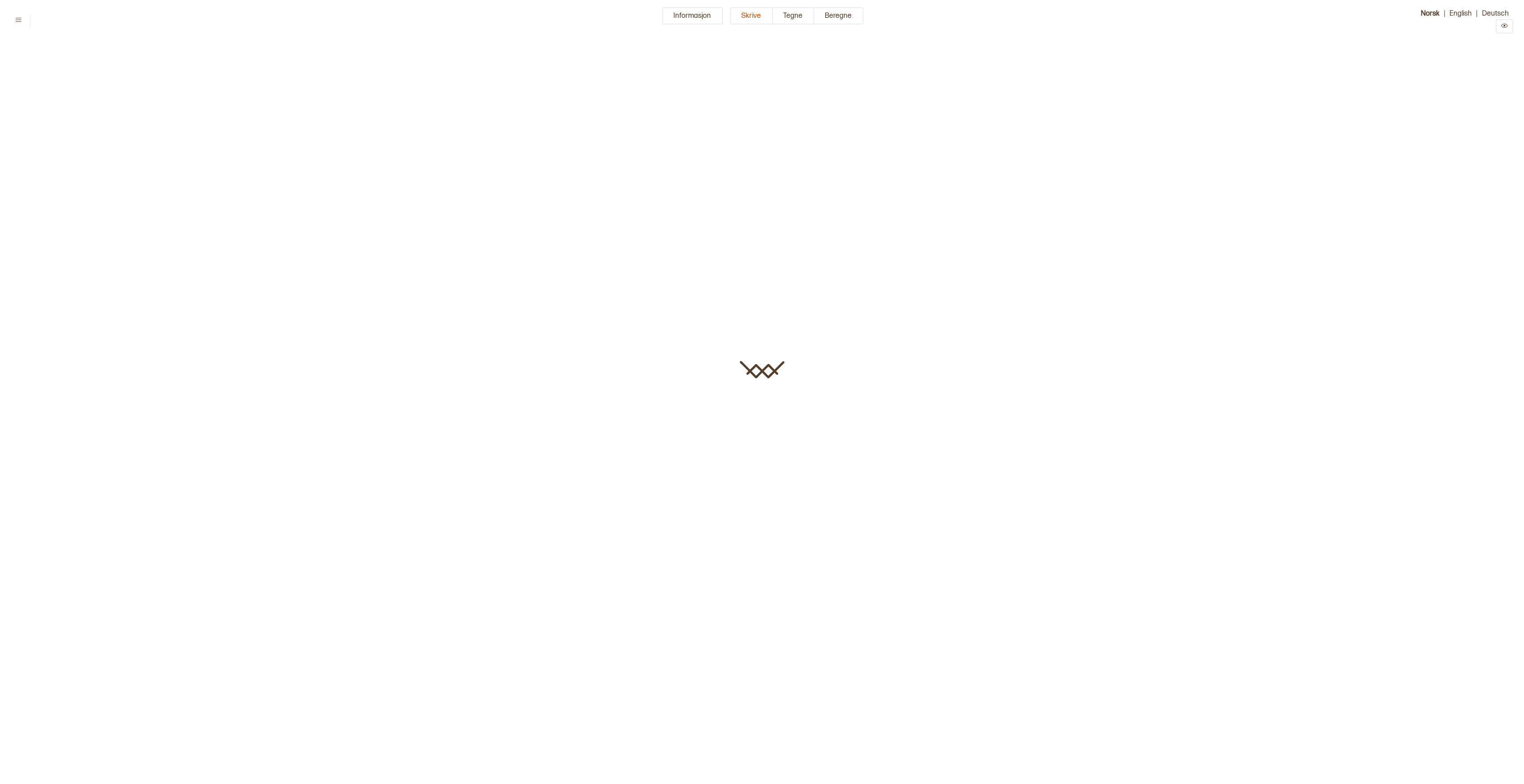
type input "**********"
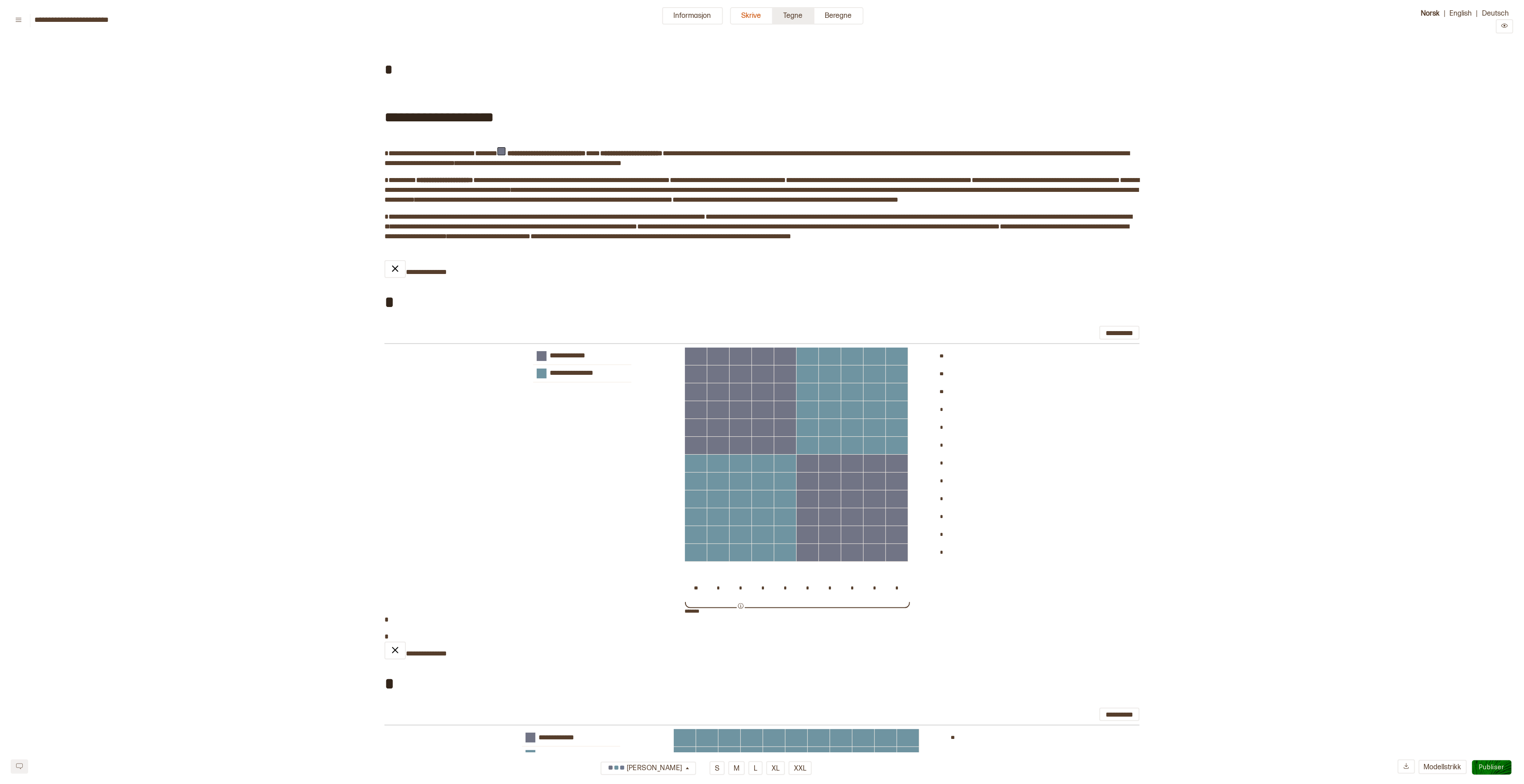
click at [795, 19] on button "Tegne" at bounding box center [793, 15] width 41 height 17
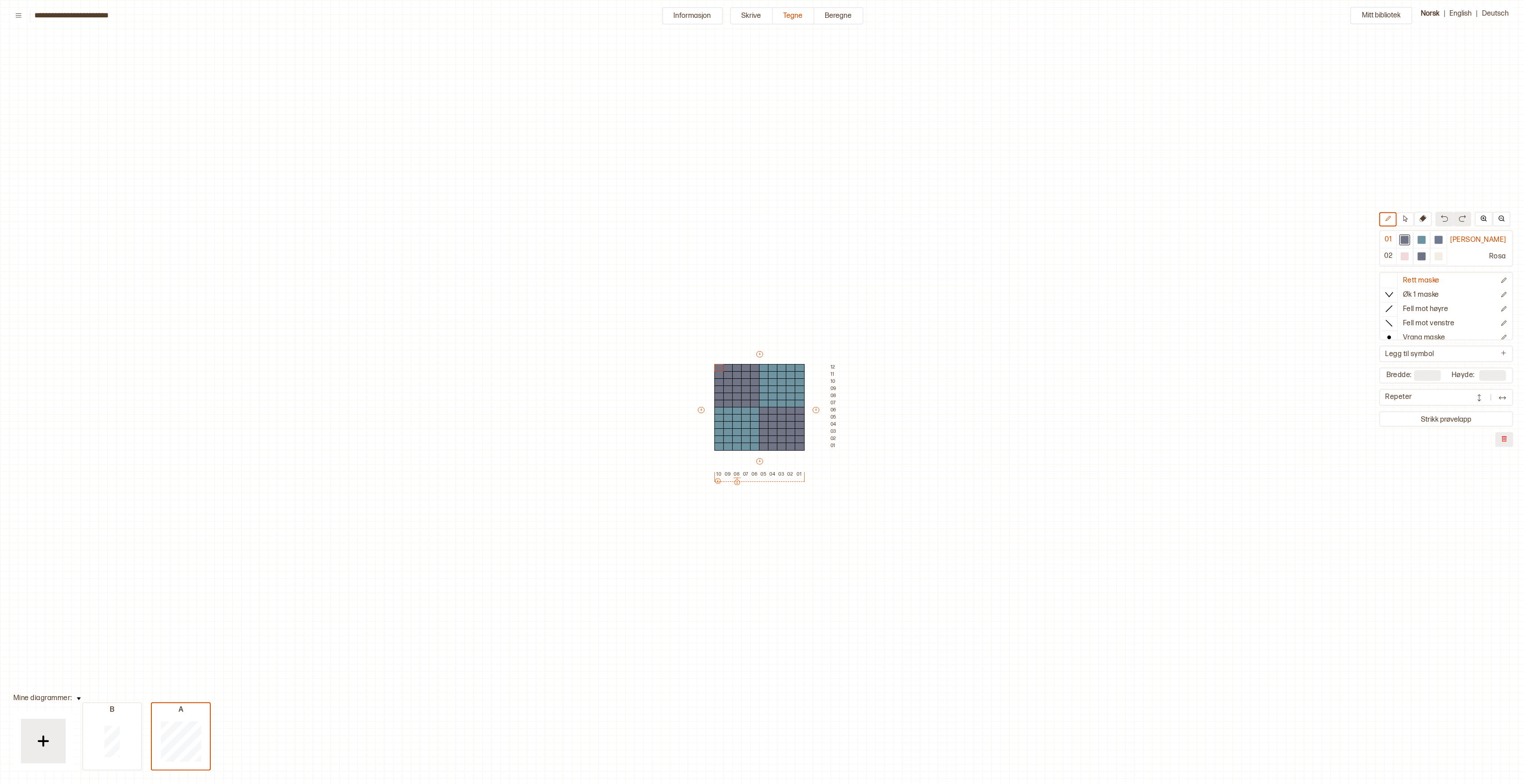
scroll to position [30, 7]
click at [1414, 223] on button at bounding box center [1405, 219] width 17 height 14
click at [1397, 222] on button at bounding box center [1387, 219] width 17 height 14
click at [1409, 221] on icon at bounding box center [1405, 218] width 7 height 7
click at [1443, 254] on div at bounding box center [1439, 256] width 8 height 8
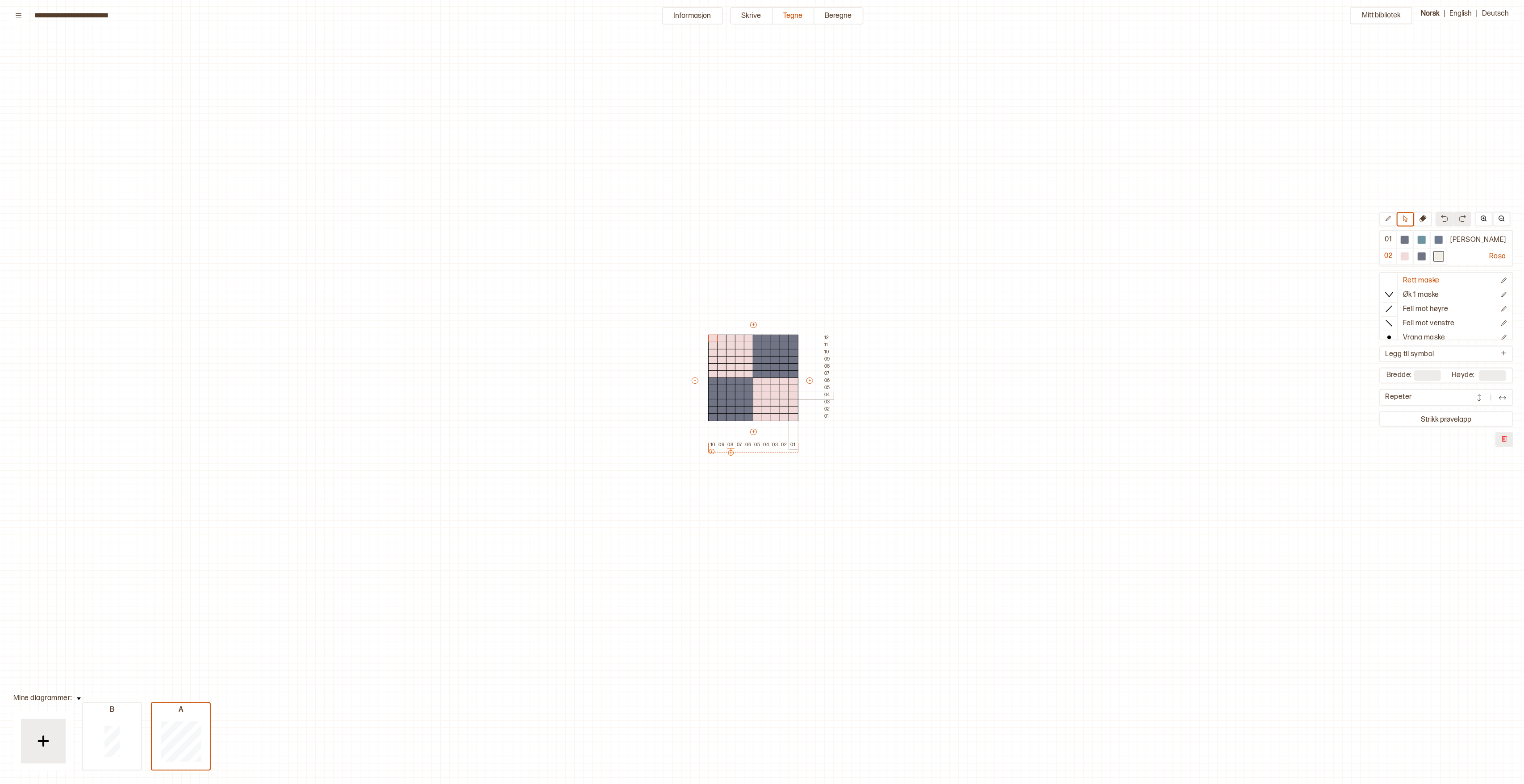
click at [789, 393] on div at bounding box center [793, 396] width 10 height 8
click at [1397, 223] on button at bounding box center [1387, 219] width 17 height 14
click at [738, 361] on div at bounding box center [740, 360] width 10 height 8
click at [1409, 257] on div at bounding box center [1405, 256] width 8 height 8
click at [740, 359] on div at bounding box center [740, 360] width 10 height 8
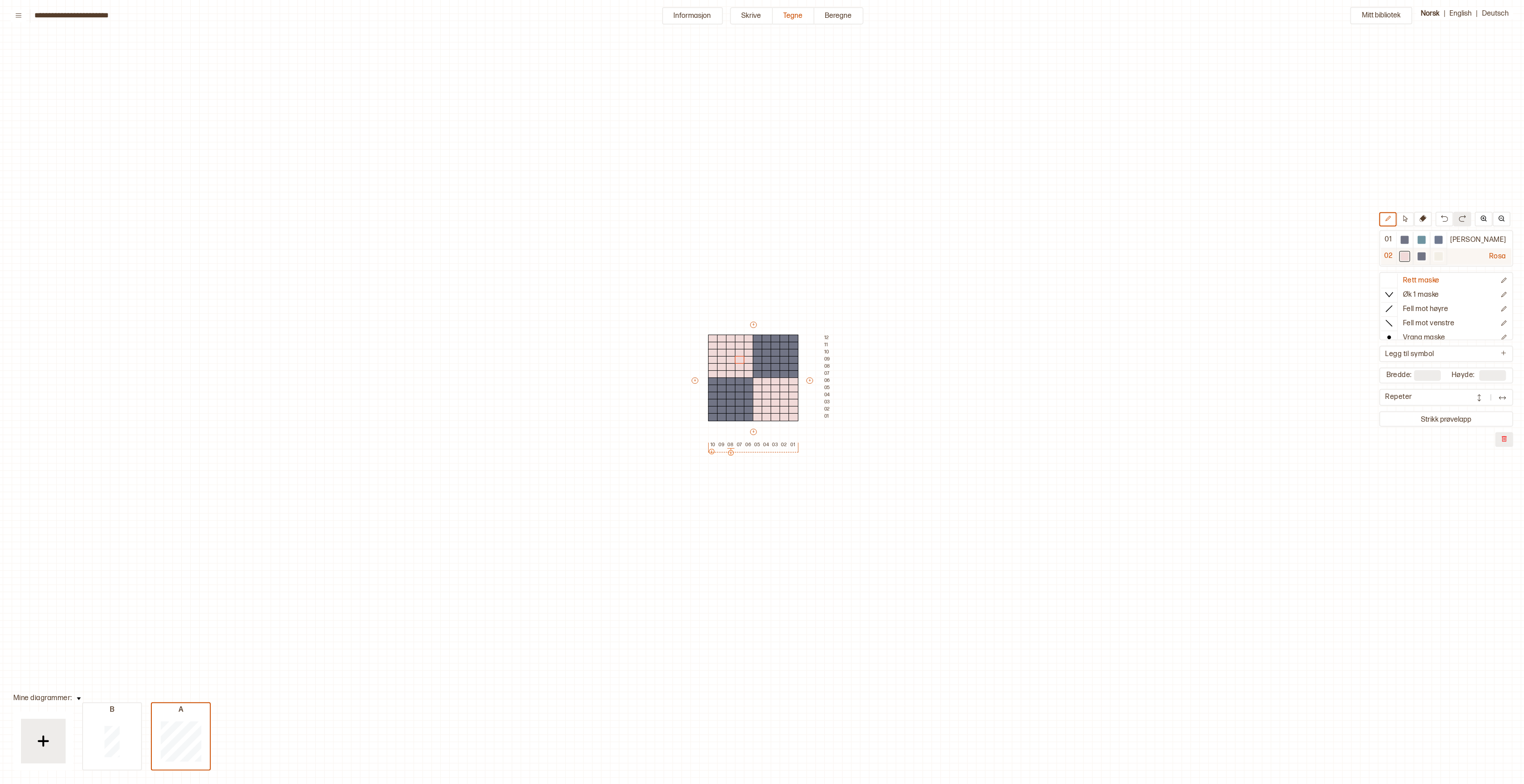
click at [1426, 255] on div at bounding box center [1422, 256] width 8 height 8
click at [785, 409] on div at bounding box center [784, 410] width 10 height 8
click at [1443, 254] on div at bounding box center [1439, 256] width 8 height 8
click at [784, 410] on div at bounding box center [784, 410] width 10 height 8
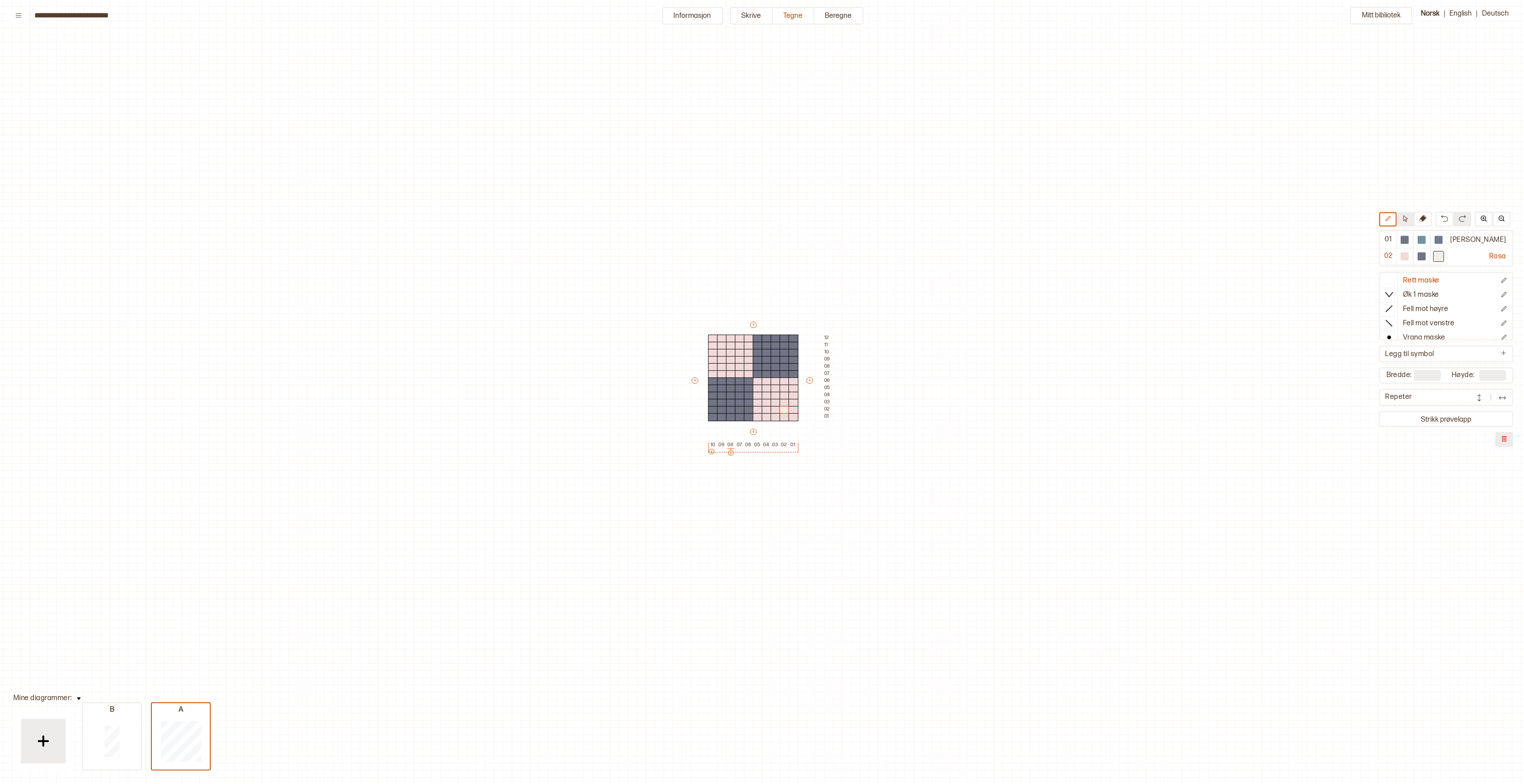
click at [1409, 215] on icon at bounding box center [1405, 218] width 7 height 7
click at [1391, 222] on icon at bounding box center [1388, 218] width 7 height 7
click at [1391, 221] on icon at bounding box center [1388, 218] width 7 height 7
click at [779, 359] on div at bounding box center [776, 360] width 10 height 8
click at [1409, 258] on div at bounding box center [1405, 256] width 8 height 8
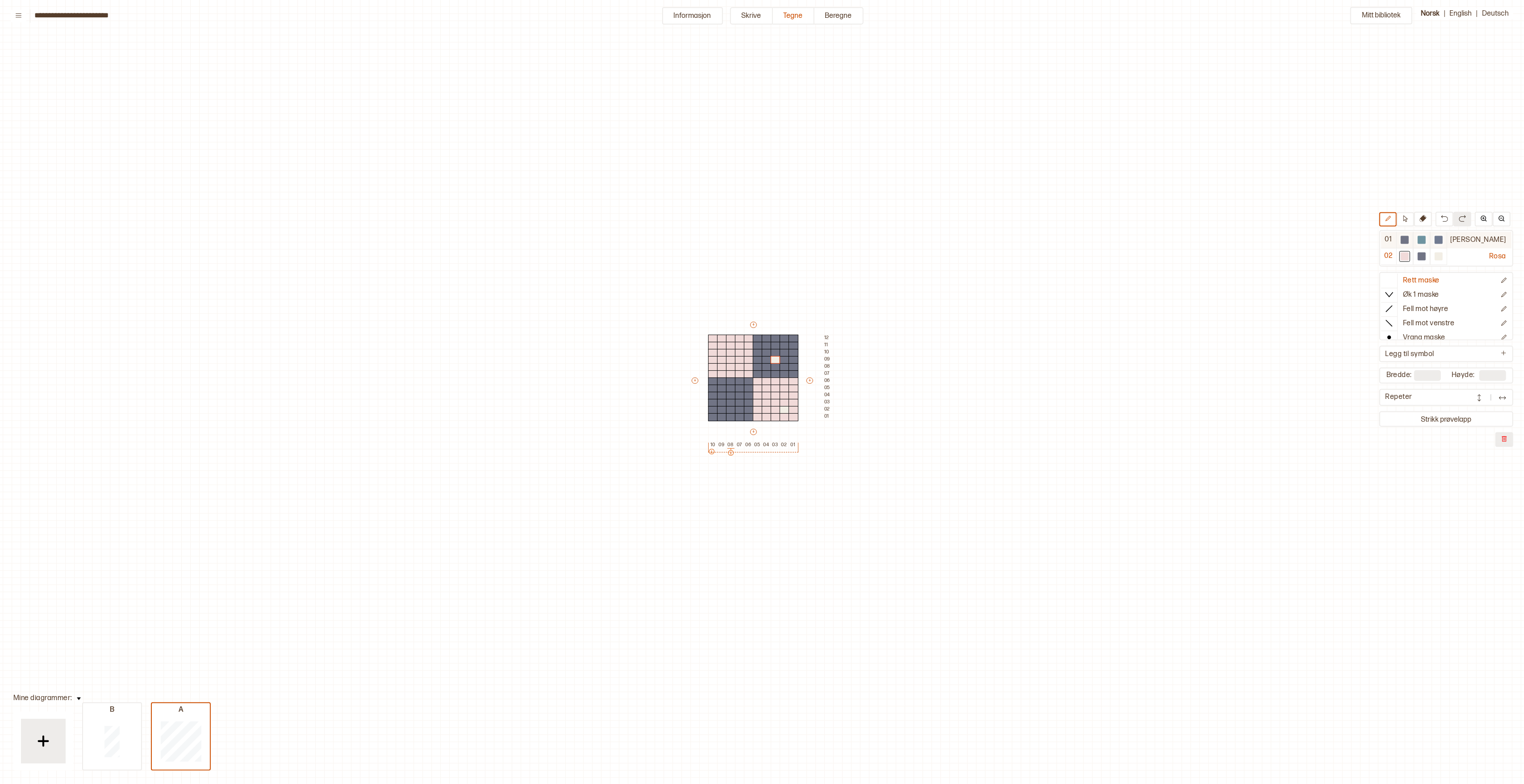
click at [1409, 243] on div at bounding box center [1405, 240] width 8 height 8
click at [708, 16] on button "Informasjon" at bounding box center [692, 15] width 61 height 17
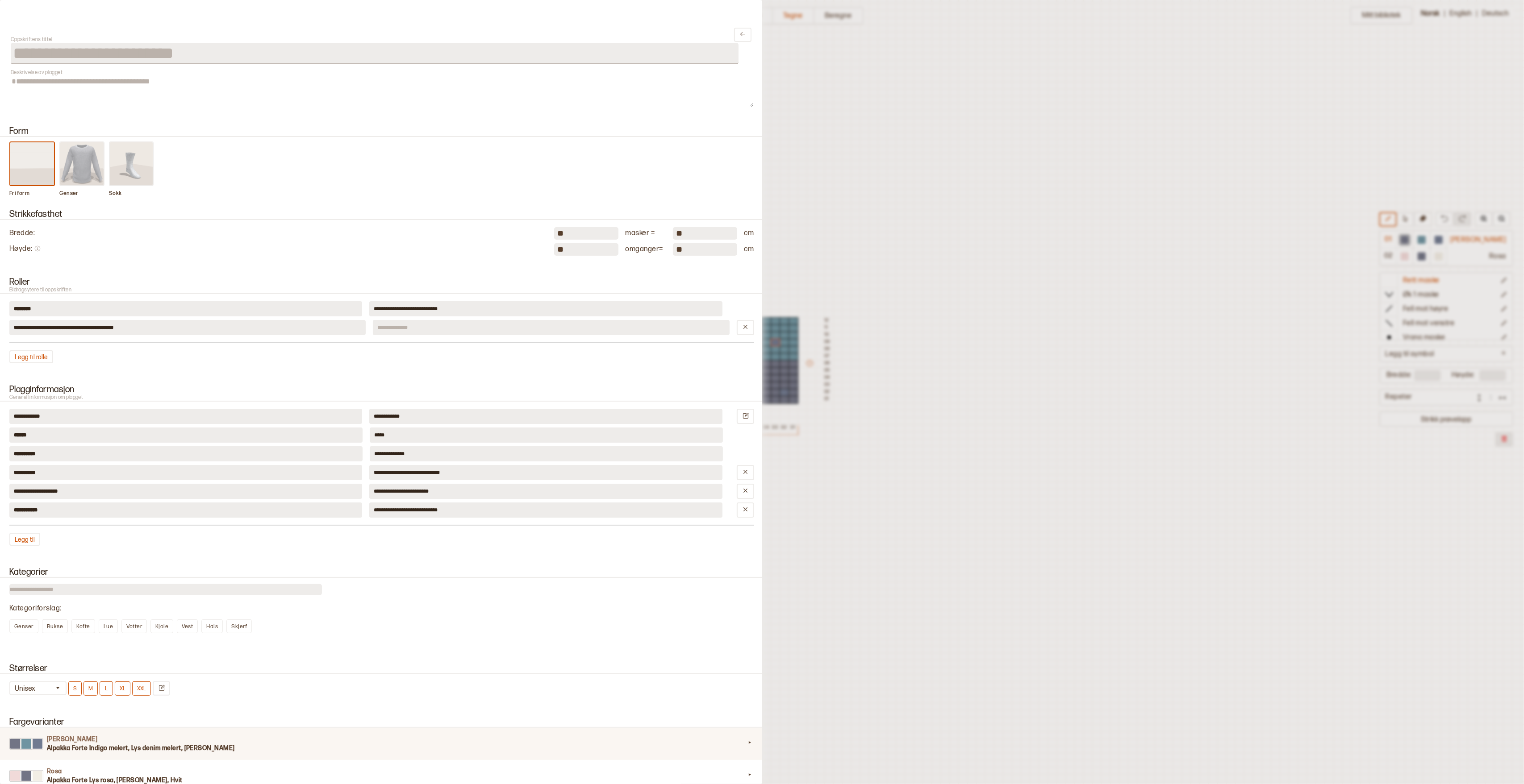
click at [221, 744] on h3 "Alpakka Forte Indigo melert, Lys denim melert, [PERSON_NAME]" at bounding box center [396, 748] width 698 height 9
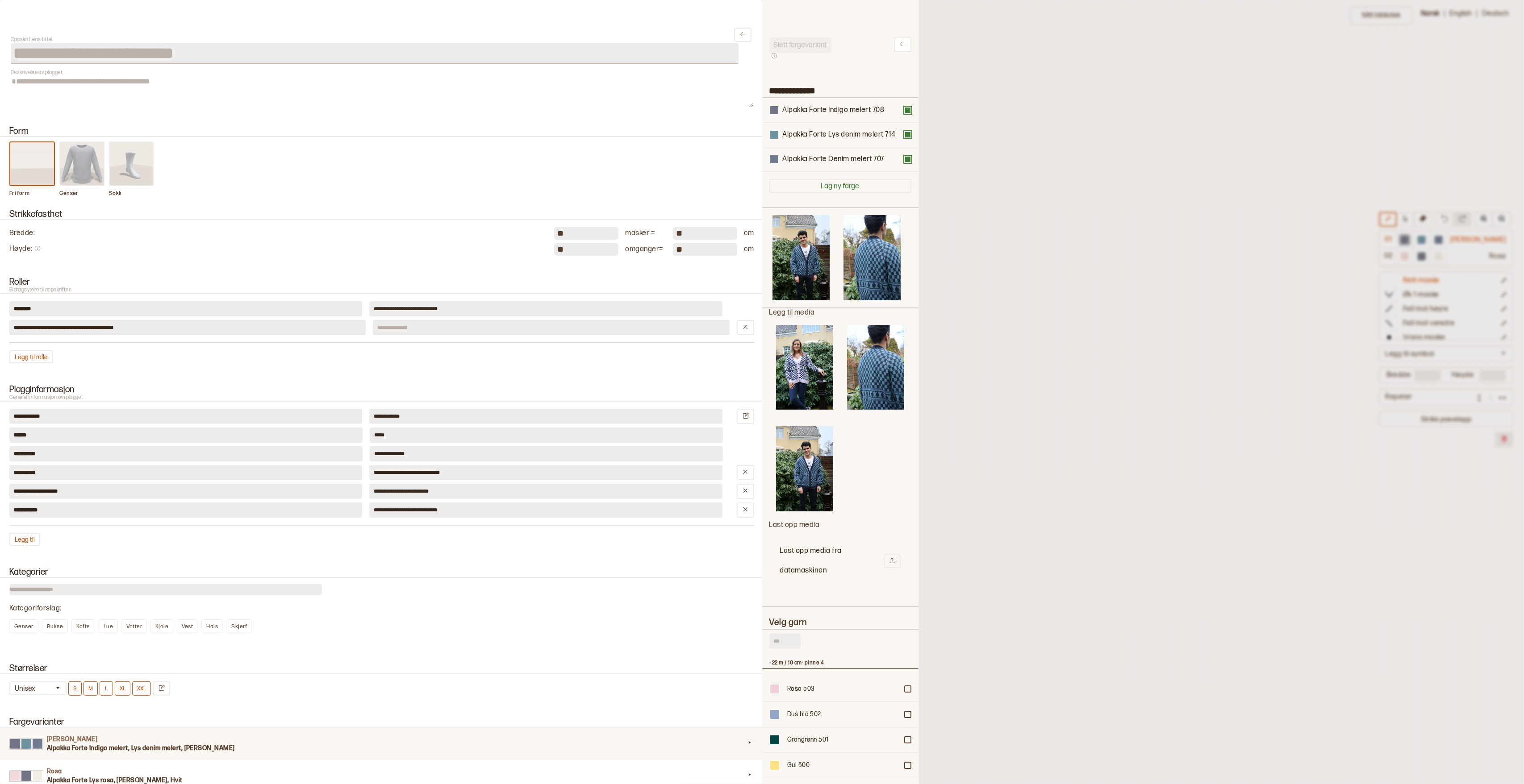
scroll to position [268, 156]
click at [773, 641] on input "text" at bounding box center [784, 642] width 31 height 15
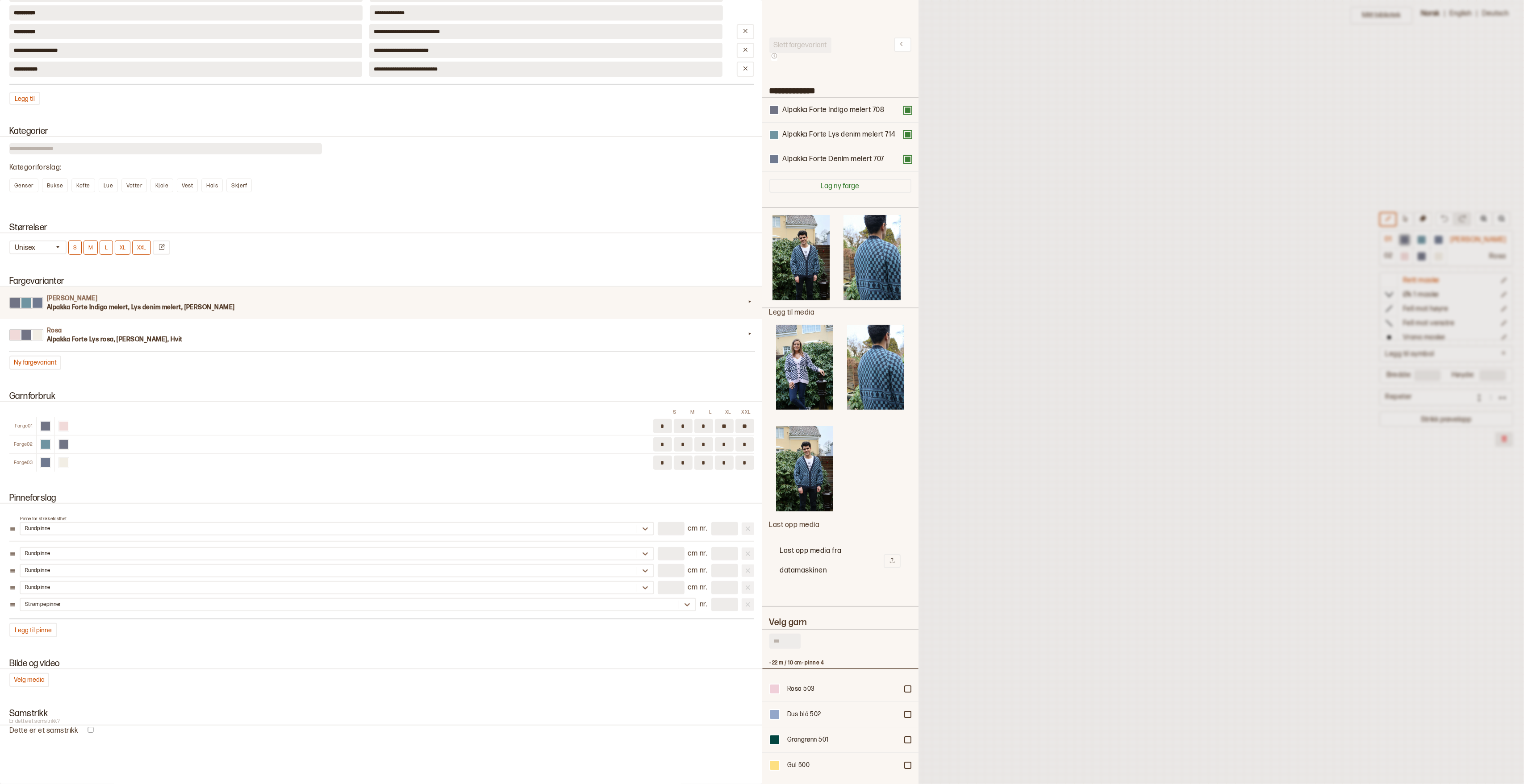
scroll to position [443, 0]
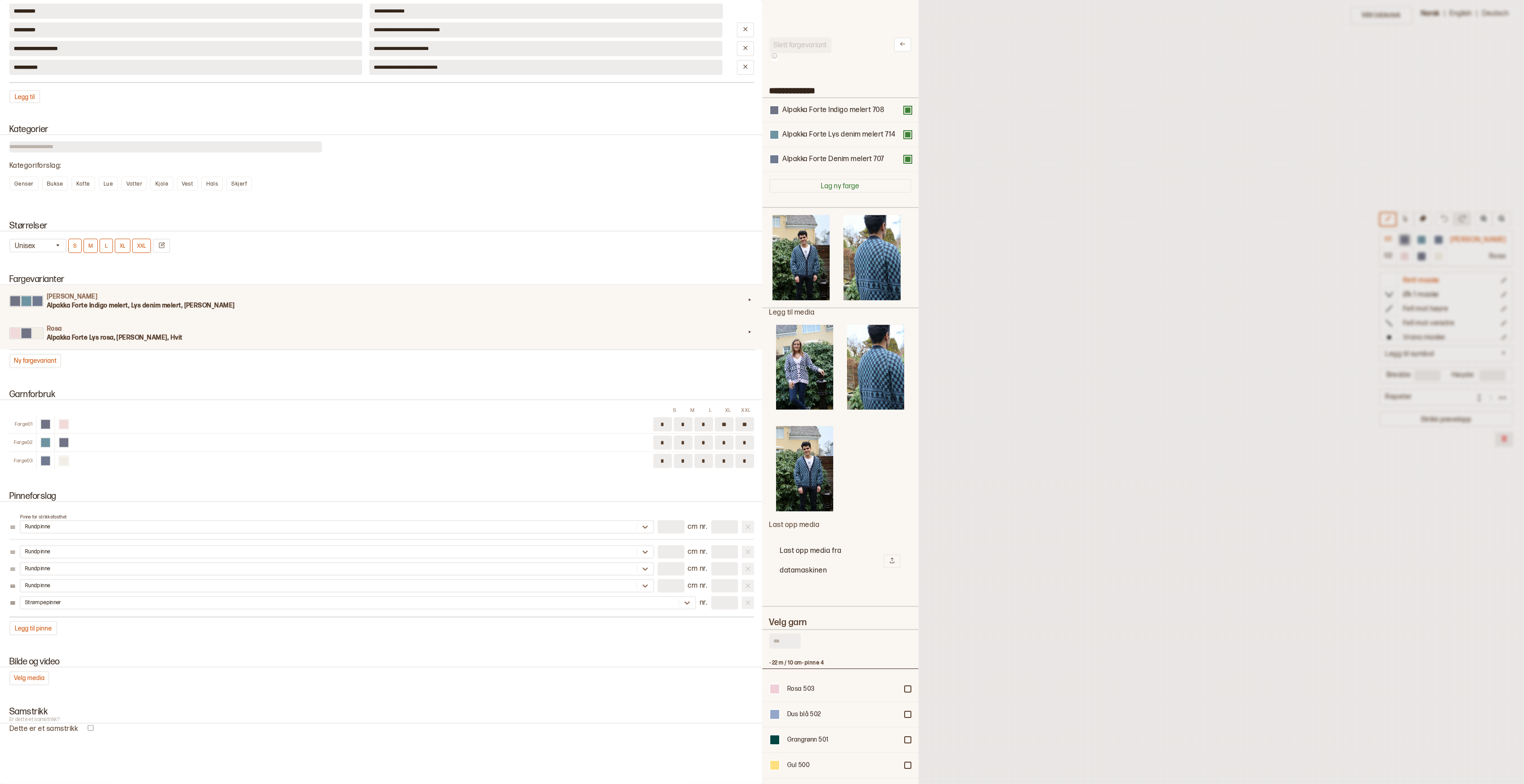
click at [395, 333] on h3 "Alpakka Forte Lys rosa, [PERSON_NAME], Hvit" at bounding box center [396, 338] width 698 height 9
type input "****"
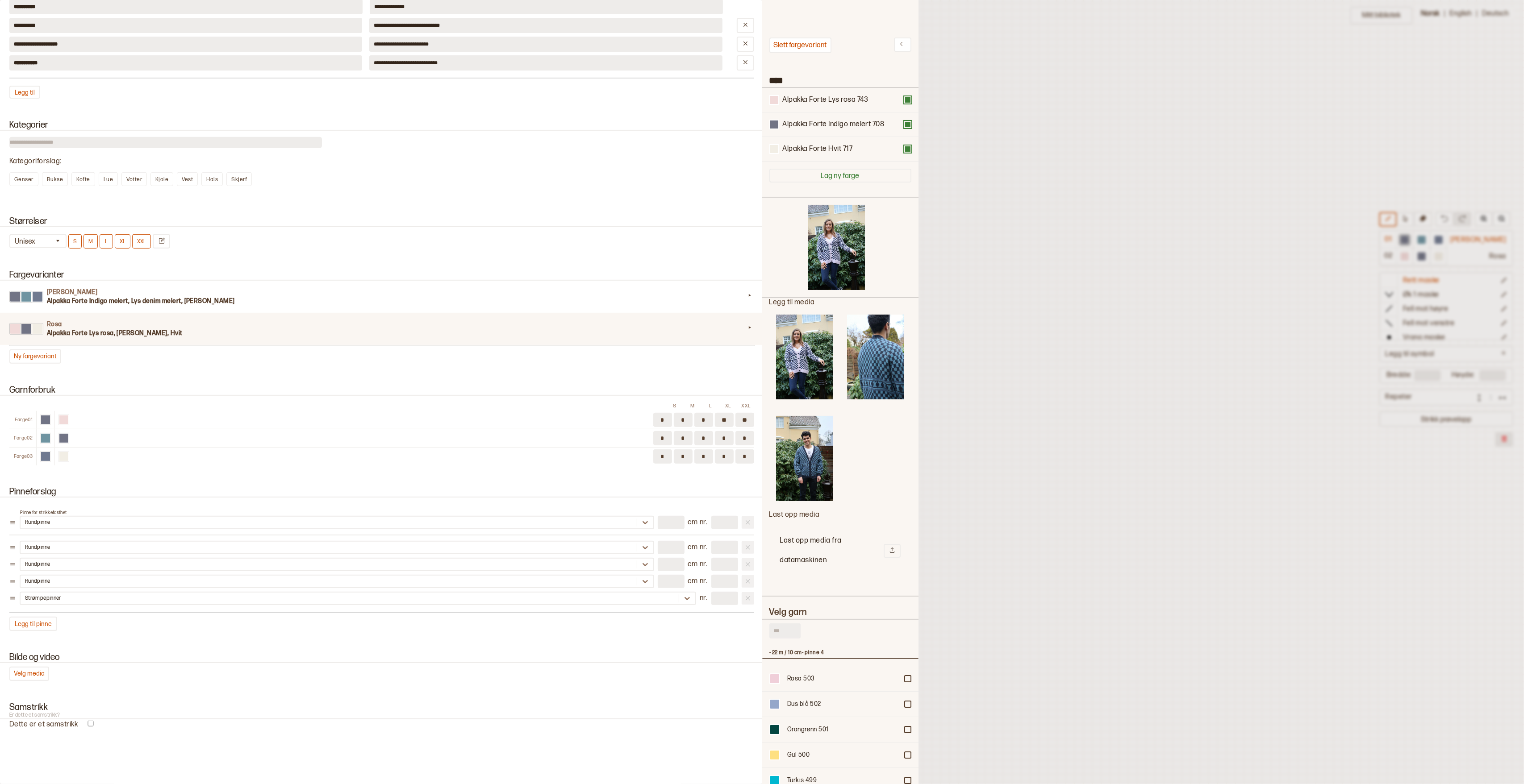
scroll to position [455, 0]
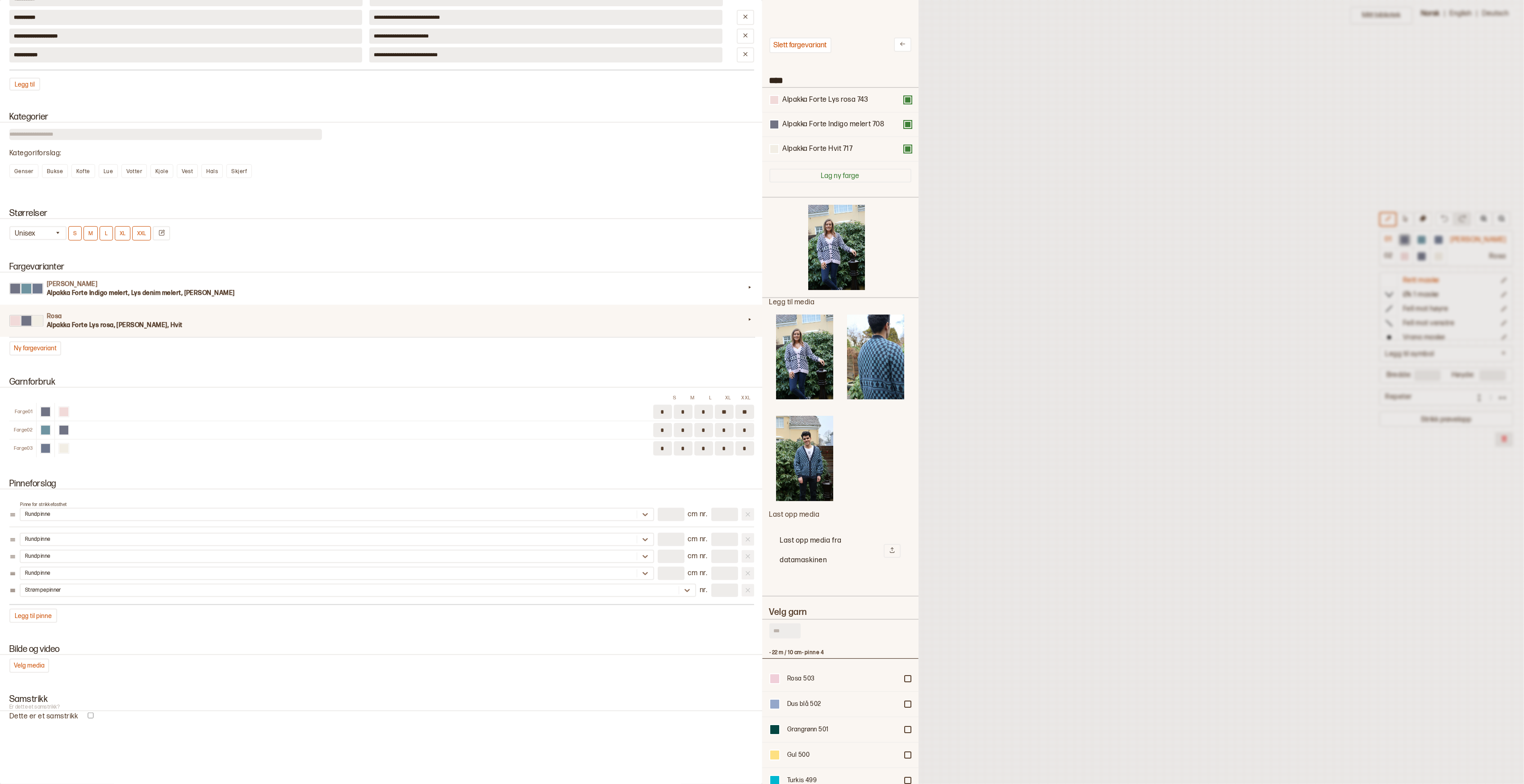
click at [905, 41] on icon at bounding box center [902, 44] width 7 height 7
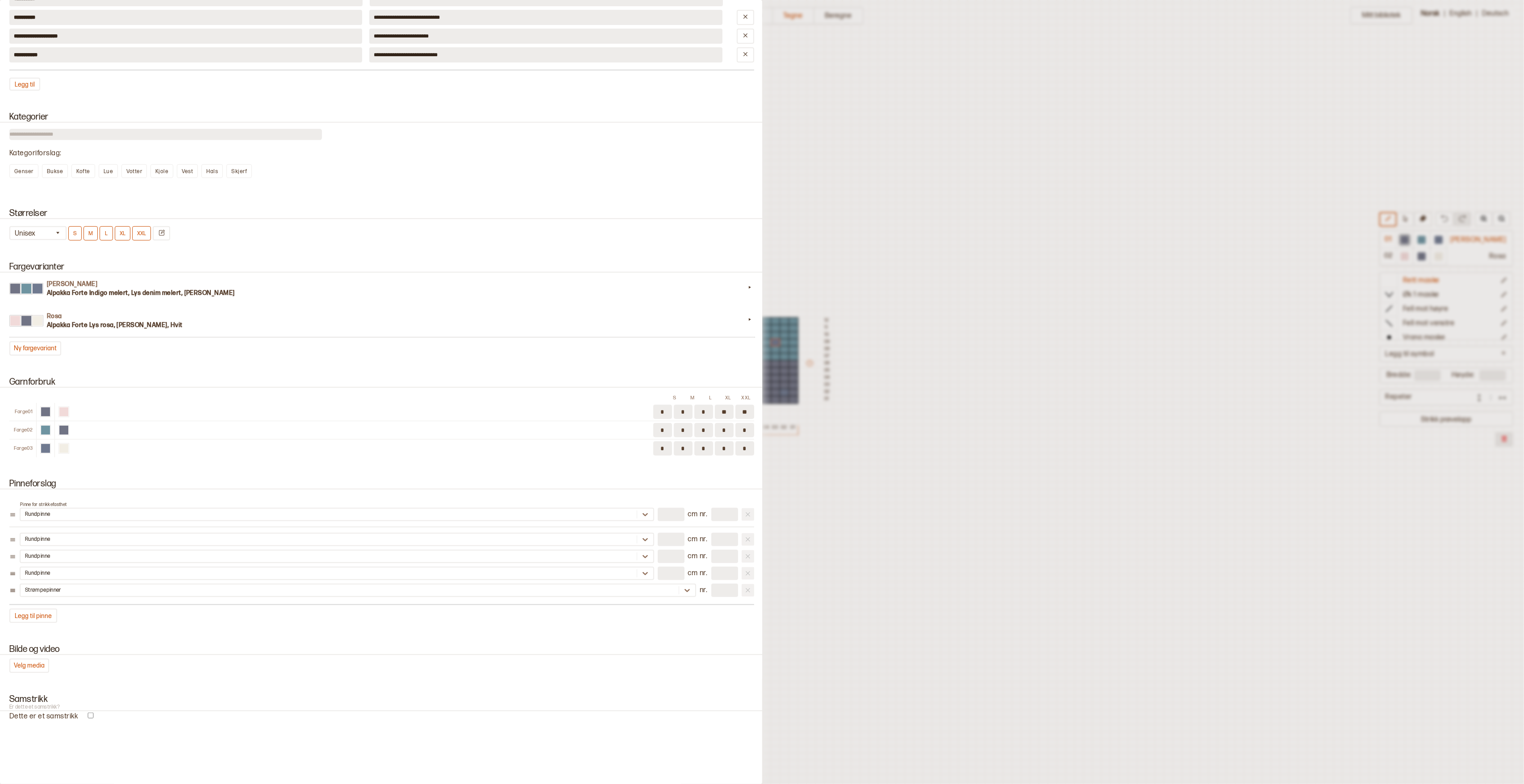
click at [829, 134] on div at bounding box center [762, 392] width 1524 height 784
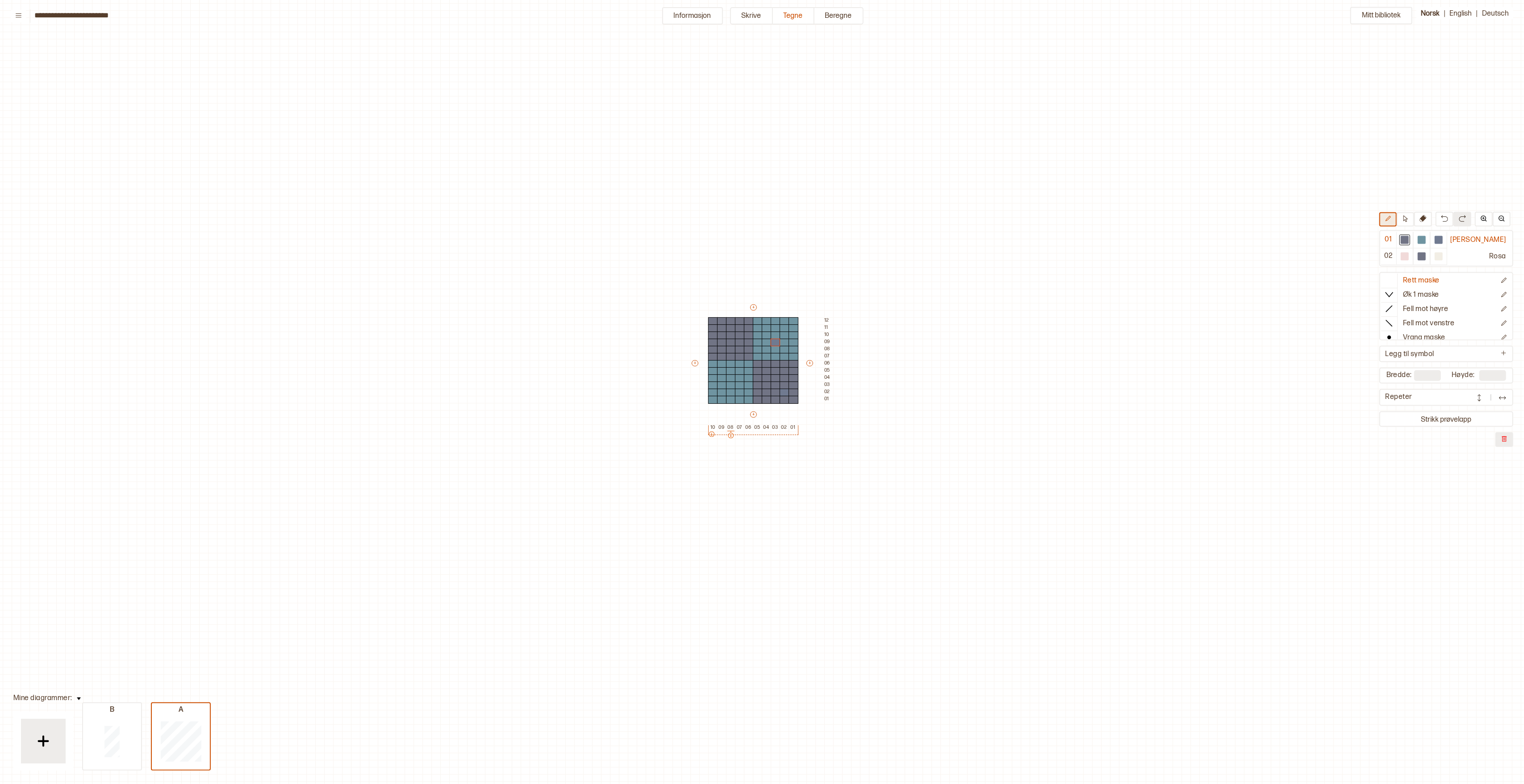
click at [1397, 221] on button at bounding box center [1387, 219] width 17 height 14
click at [1426, 238] on div at bounding box center [1422, 240] width 8 height 8
click at [775, 344] on div at bounding box center [776, 343] width 10 height 8
click at [1409, 219] on icon at bounding box center [1405, 218] width 7 height 7
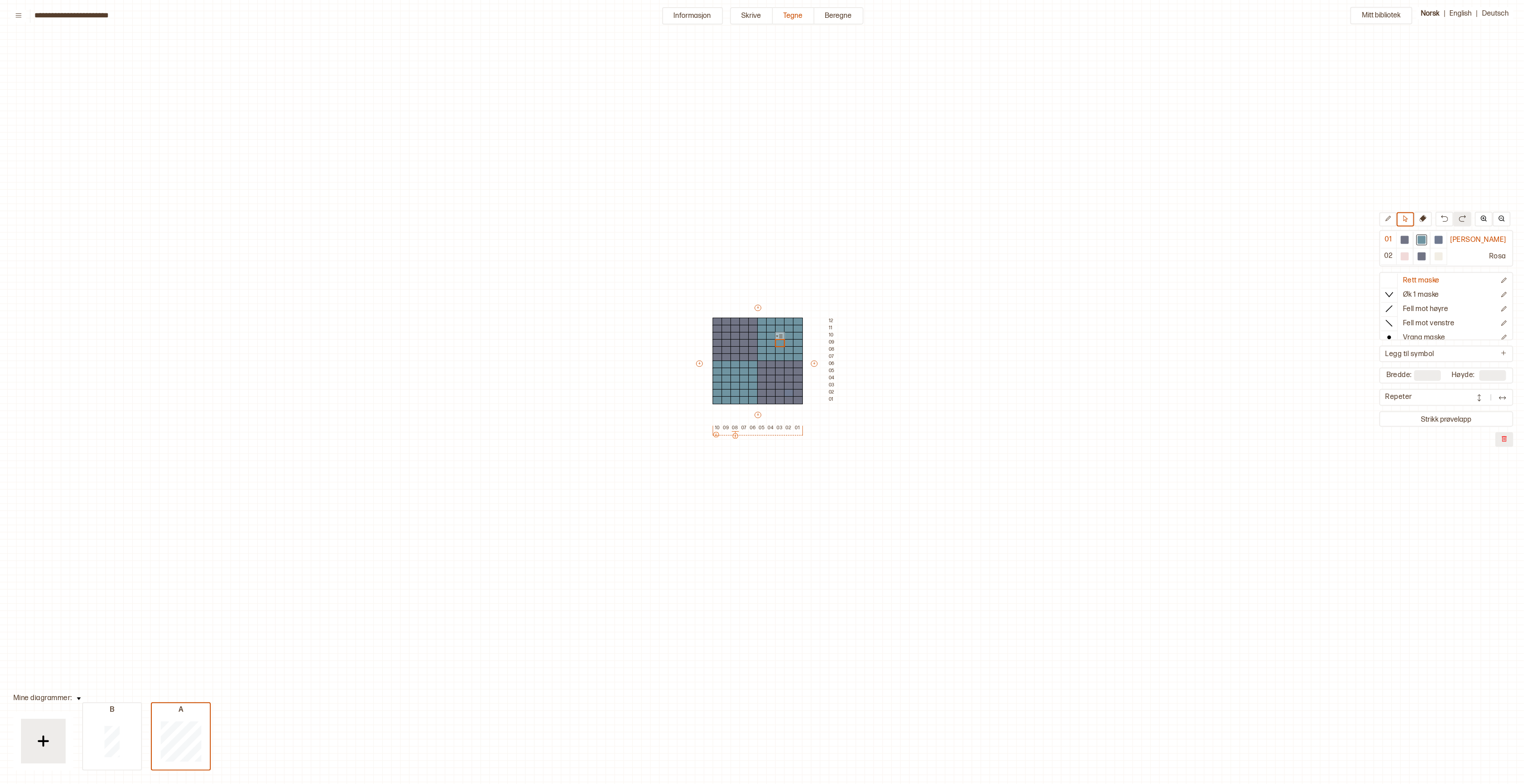
scroll to position [47, 2]
click at [797, 322] on div at bounding box center [797, 321] width 10 height 8
click at [964, 346] on div "Mitt bibliotek 01 Indigo melert 02 Rosa Rett maske Øk 1 maske Fell mot høyre Fe…" at bounding box center [1522, 737] width 3048 height 1568
click at [798, 321] on div at bounding box center [797, 321] width 10 height 8
click at [950, 318] on div "Mitt bibliotek 01 Indigo melert 02 Rosa Rett maske Øk 1 maske Fell mot høyre Fe…" at bounding box center [1522, 737] width 3048 height 1568
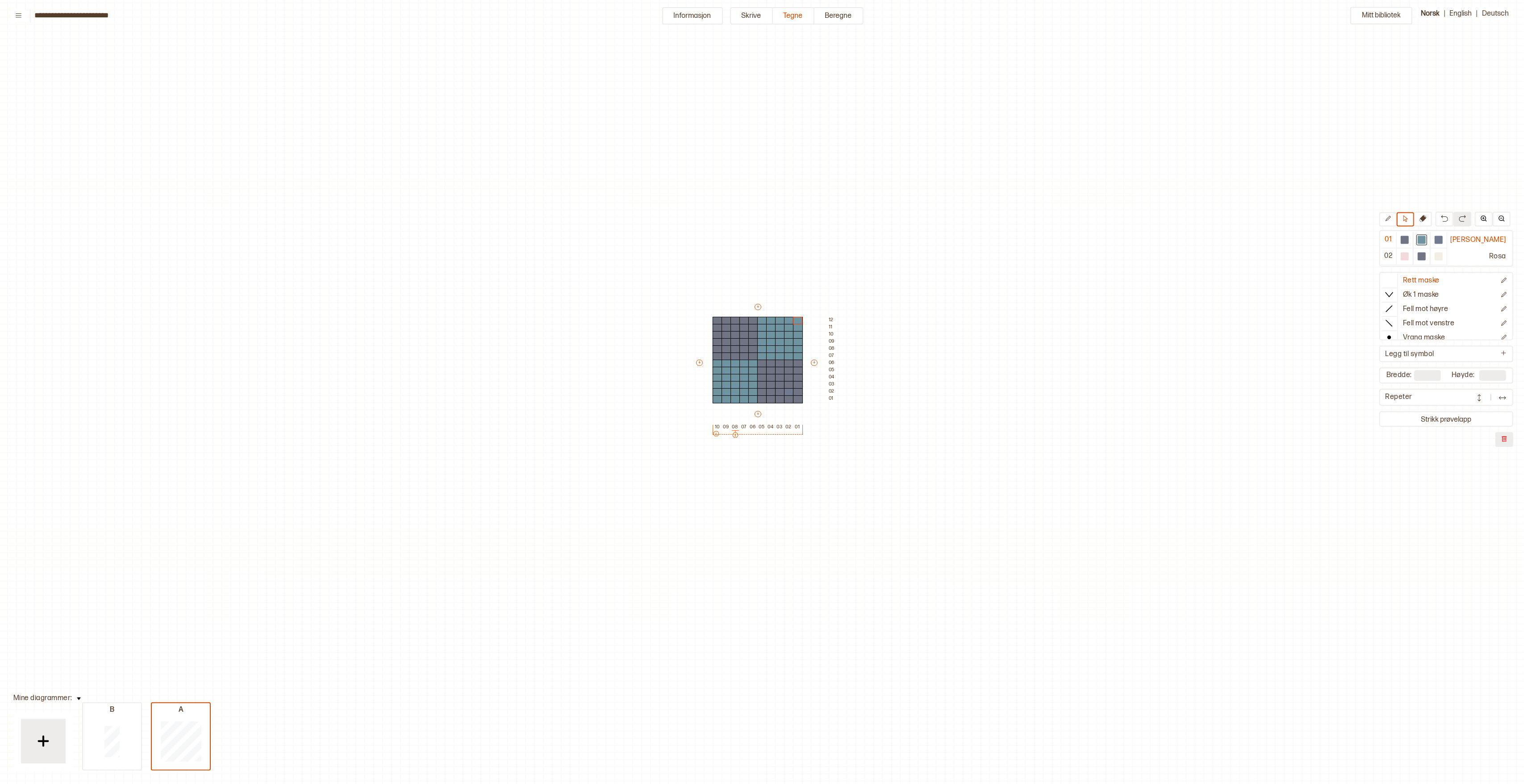
click at [935, 323] on div "Mitt bibliotek 01 Indigo melert 02 Rosa Rett maske Øk 1 maske Fell mot høyre Fe…" at bounding box center [1522, 737] width 3048 height 1568
drag, startPoint x: 798, startPoint y: 320, endPoint x: 811, endPoint y: 403, distance: 84.0
click at [810, 403] on div "+ + + + 10 09 08 07 06 05 04 03 02 01 12 11 10 09 08 07 06 05 04 03 02 01" at bounding box center [766, 367] width 143 height 128
click at [970, 315] on div "Mitt bibliotek 01 Indigo melert 02 Rosa Rett maske Øk 1 maske Fell mot høyre Fe…" at bounding box center [1522, 737] width 3048 height 1568
click at [1010, 354] on div "Mitt bibliotek 01 Indigo melert 02 Rosa Rett maske Øk 1 maske Fell mot høyre Fe…" at bounding box center [1522, 737] width 3048 height 1568
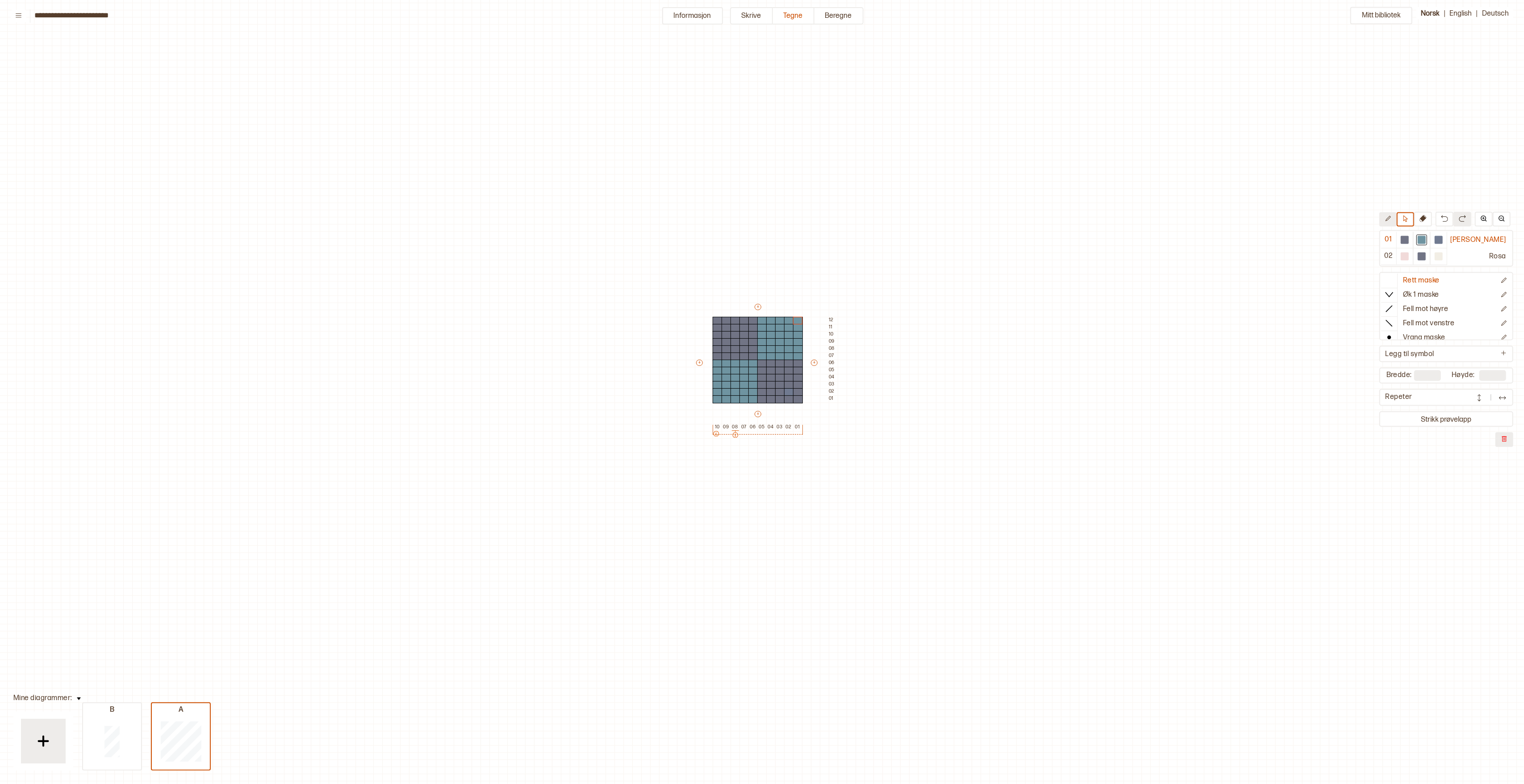
click at [1397, 218] on button at bounding box center [1387, 219] width 17 height 14
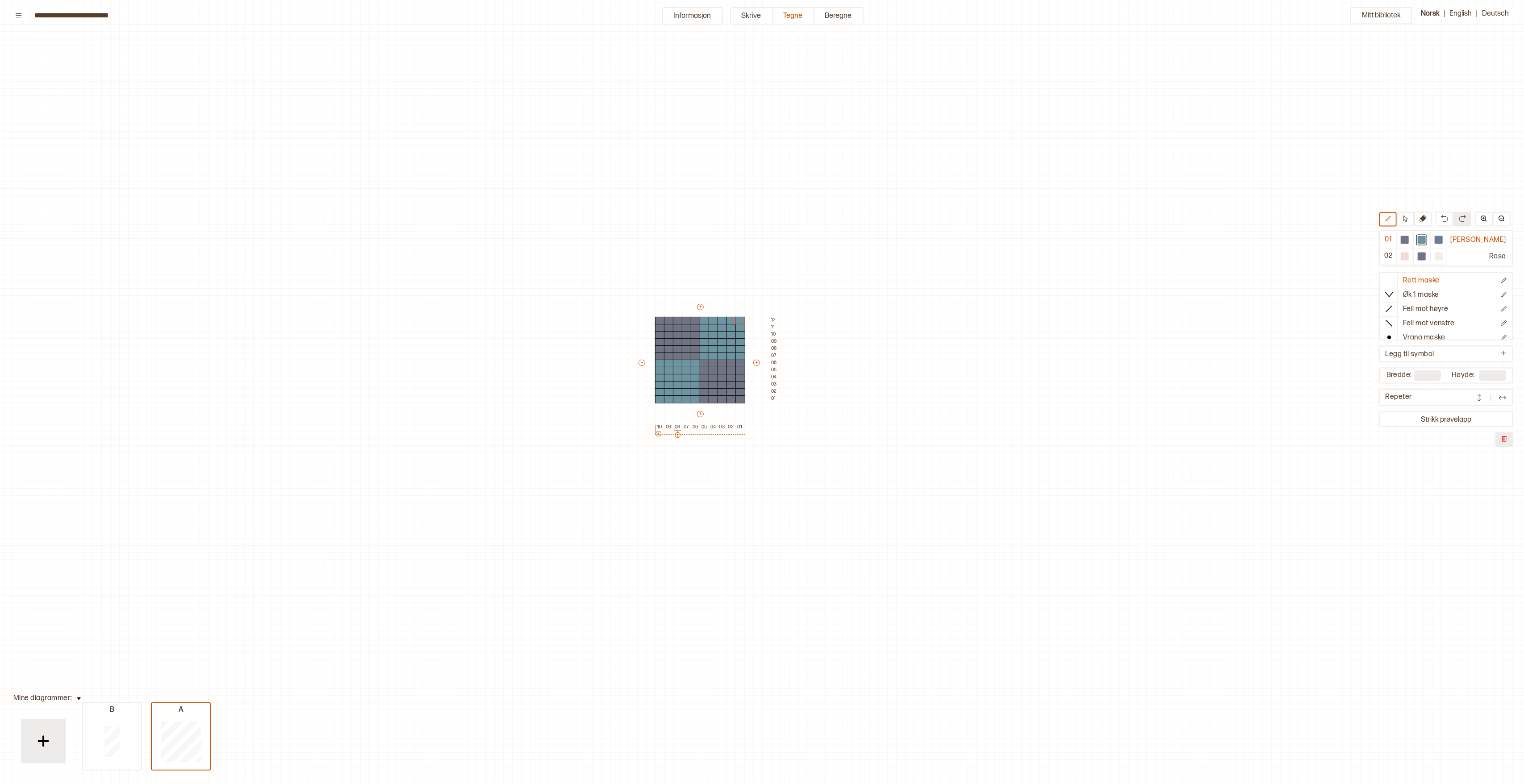
scroll to position [47, 56]
click at [1281, 455] on div "Mitt bibliotek 01 Indigo melert 02 Rosa Rett maske Øk 1 maske Fell mot høyre Fe…" at bounding box center [1468, 737] width 3048 height 1568
drag, startPoint x: 192, startPoint y: 46, endPoint x: 204, endPoint y: 54, distance: 14.4
click at [195, 46] on div "Mitt bibliotek 01 Indigo melert 02 Rosa Rett maske Øk 1 maske Fell mot høyre Fe…" at bounding box center [1468, 737] width 3048 height 1568
drag, startPoint x: 470, startPoint y: 401, endPoint x: 474, endPoint y: 374, distance: 27.3
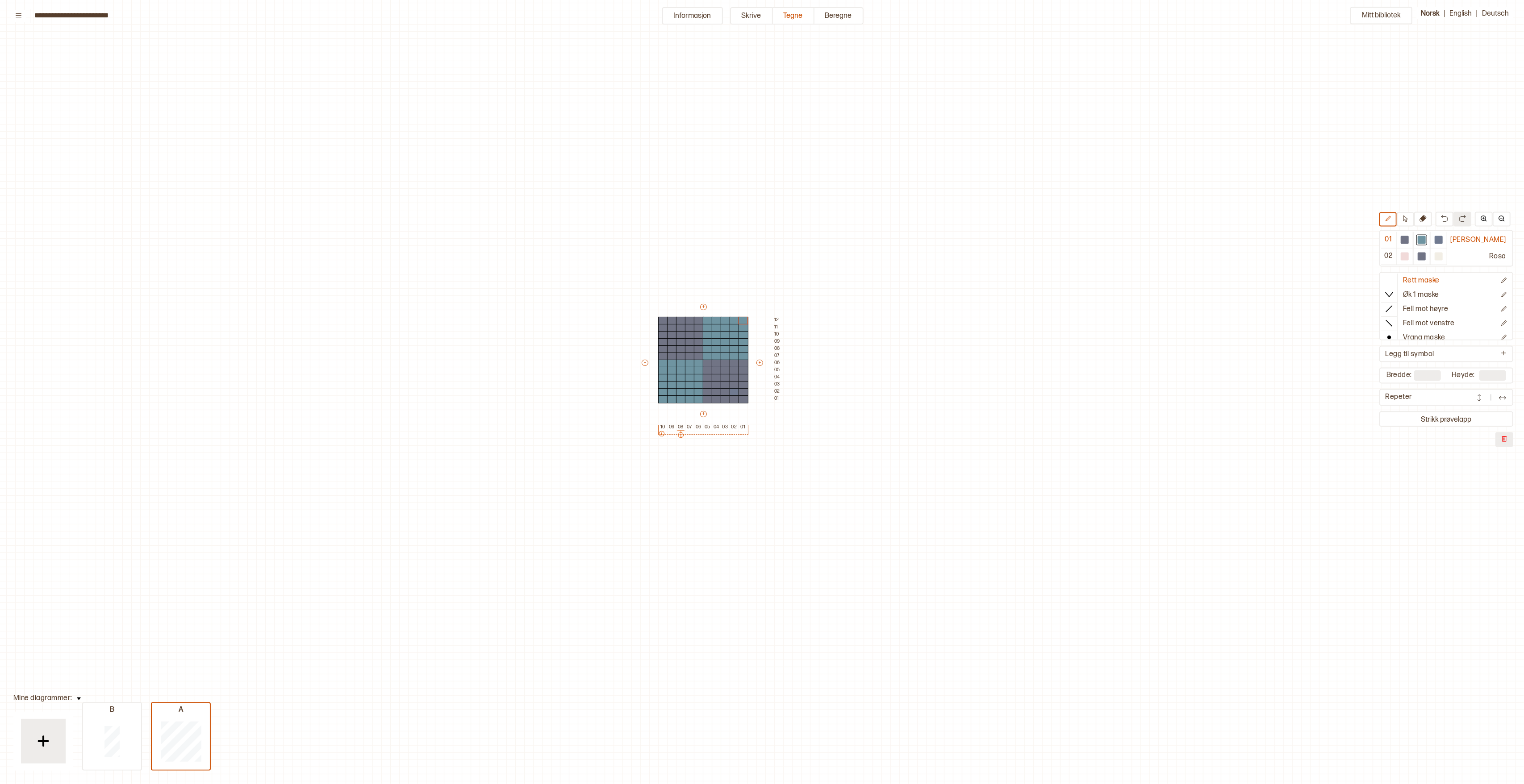
click at [473, 400] on div "Mitt bibliotek 01 Indigo melert 02 Rosa Rett maske Øk 1 maske Fell mot høyre Fe…" at bounding box center [1468, 737] width 3048 height 1568
